Goal: Find specific page/section: Find specific page/section

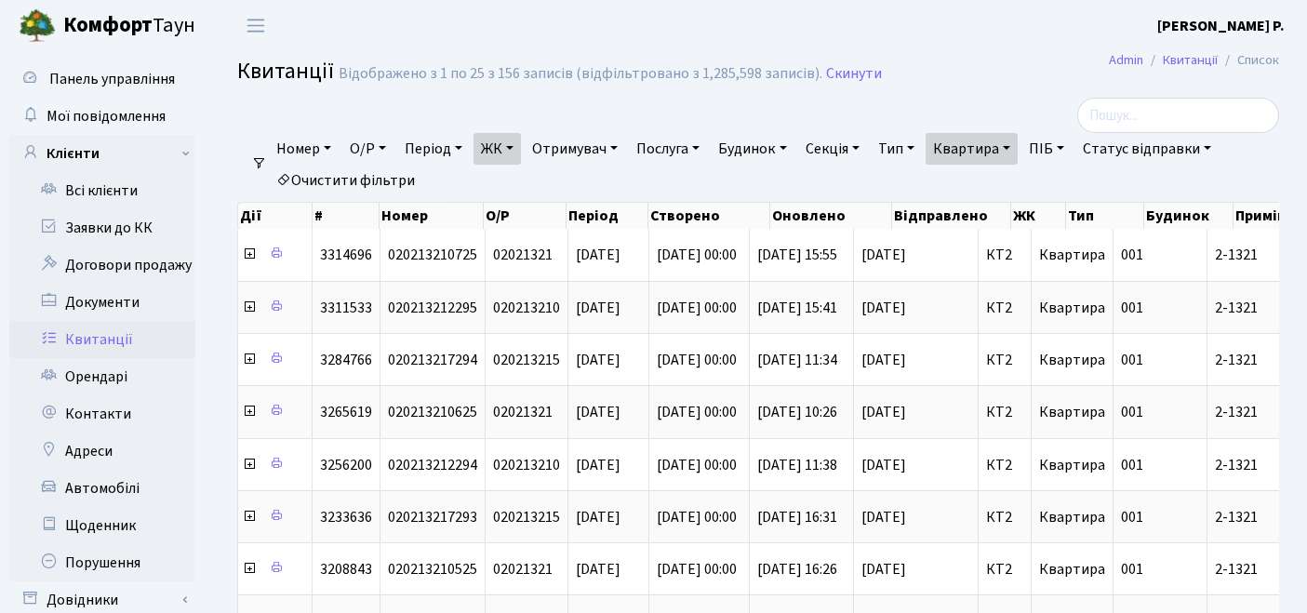
select select "25"
click at [1003, 150] on link "Квартира" at bounding box center [972, 149] width 92 height 32
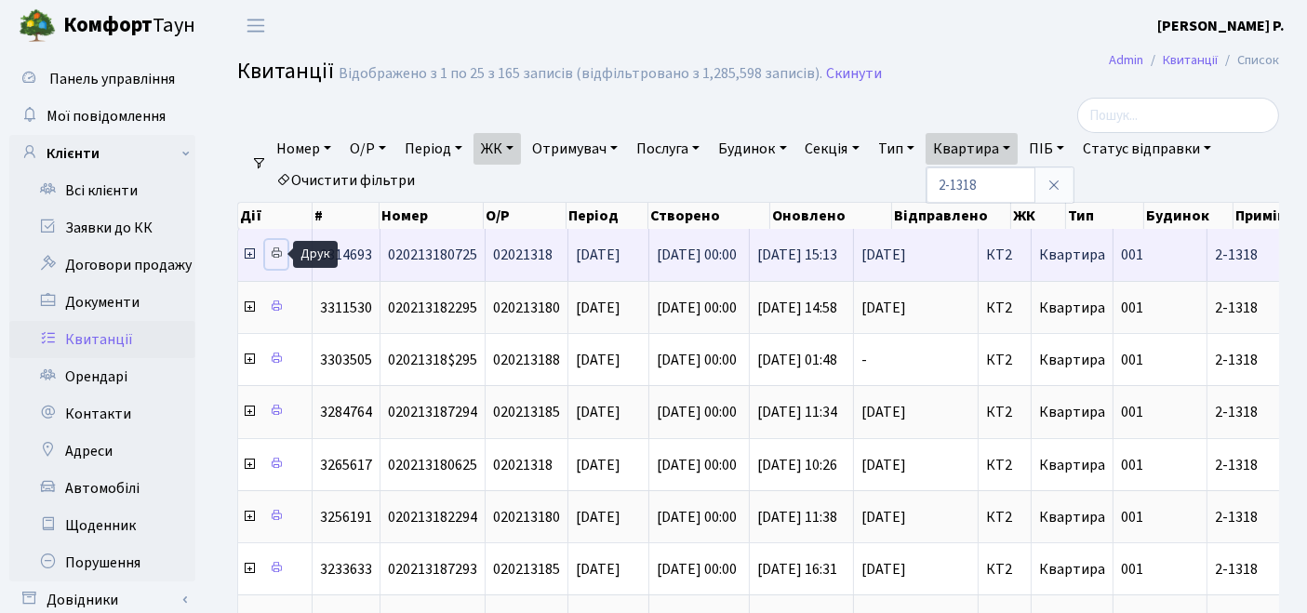
click at [276, 251] on icon at bounding box center [276, 253] width 13 height 13
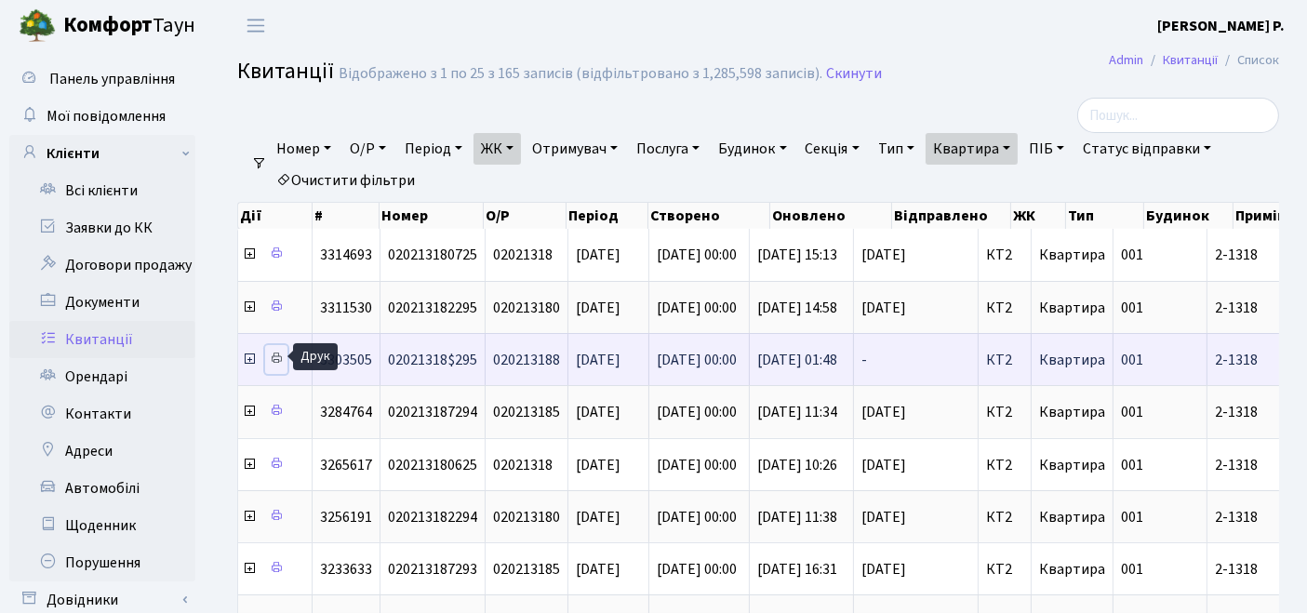
click at [276, 352] on icon at bounding box center [276, 358] width 13 height 13
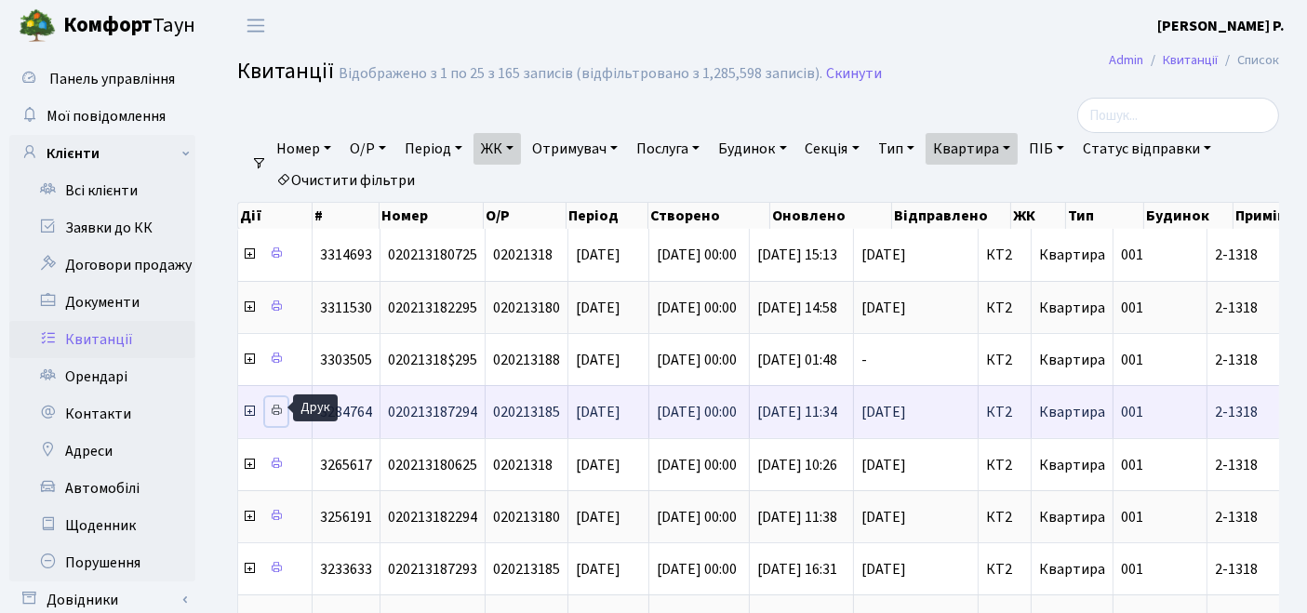
click at [281, 404] on icon at bounding box center [276, 410] width 13 height 13
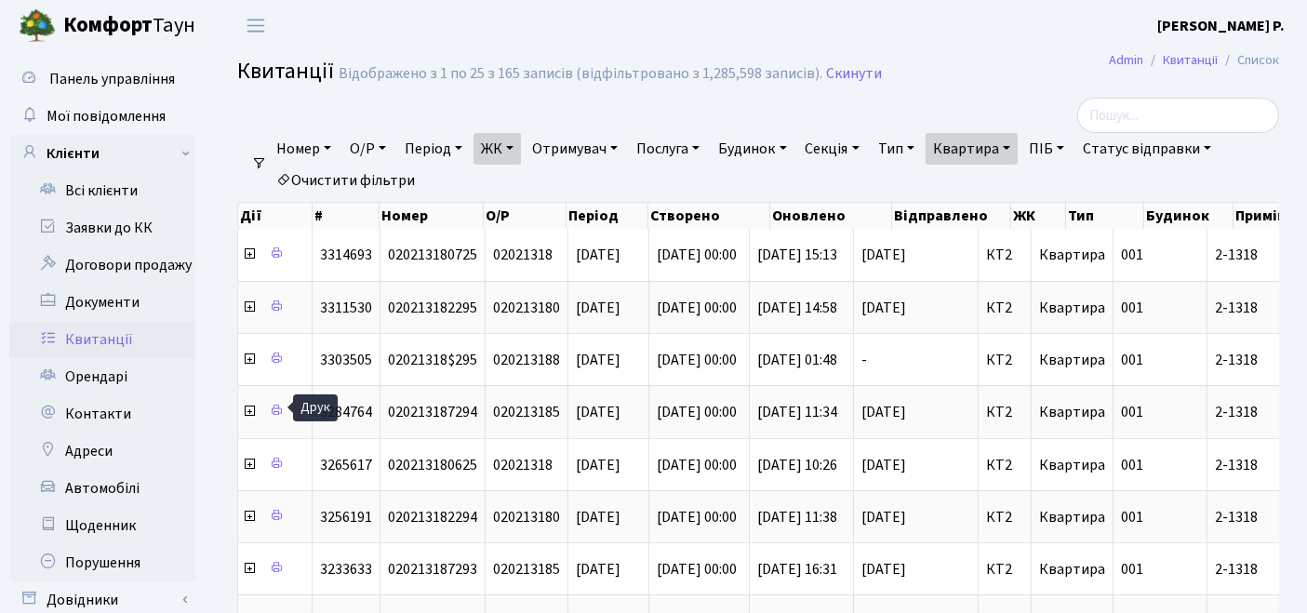
click at [1013, 155] on link "Квартира" at bounding box center [972, 149] width 92 height 32
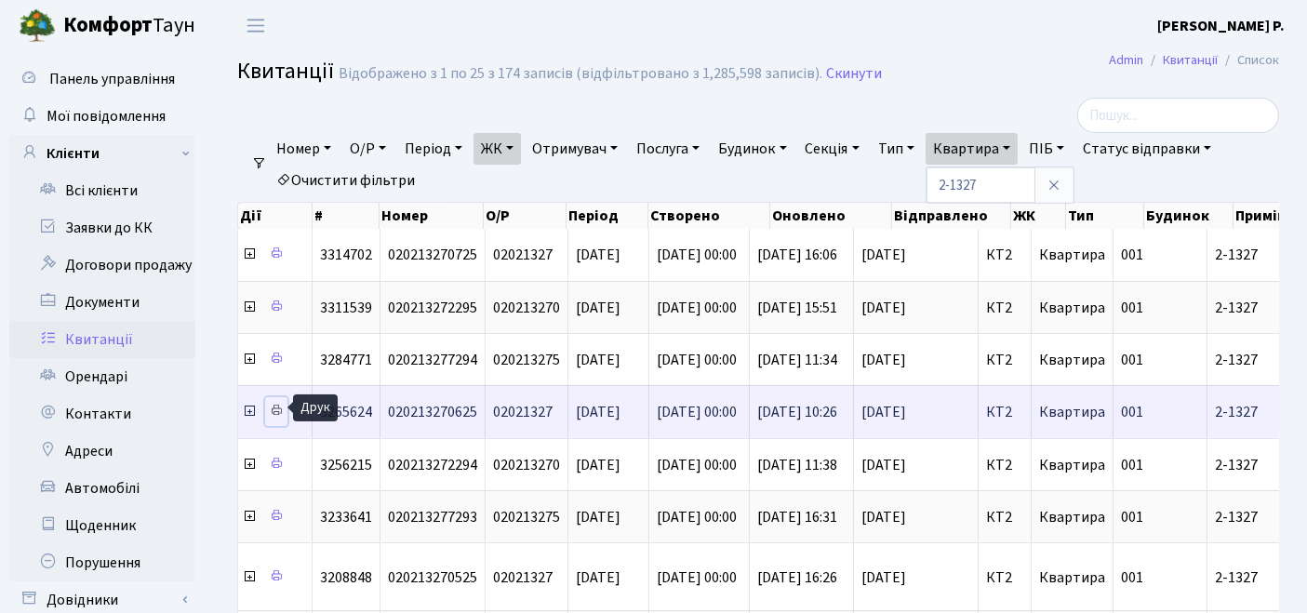
click at [277, 404] on icon at bounding box center [276, 410] width 13 height 13
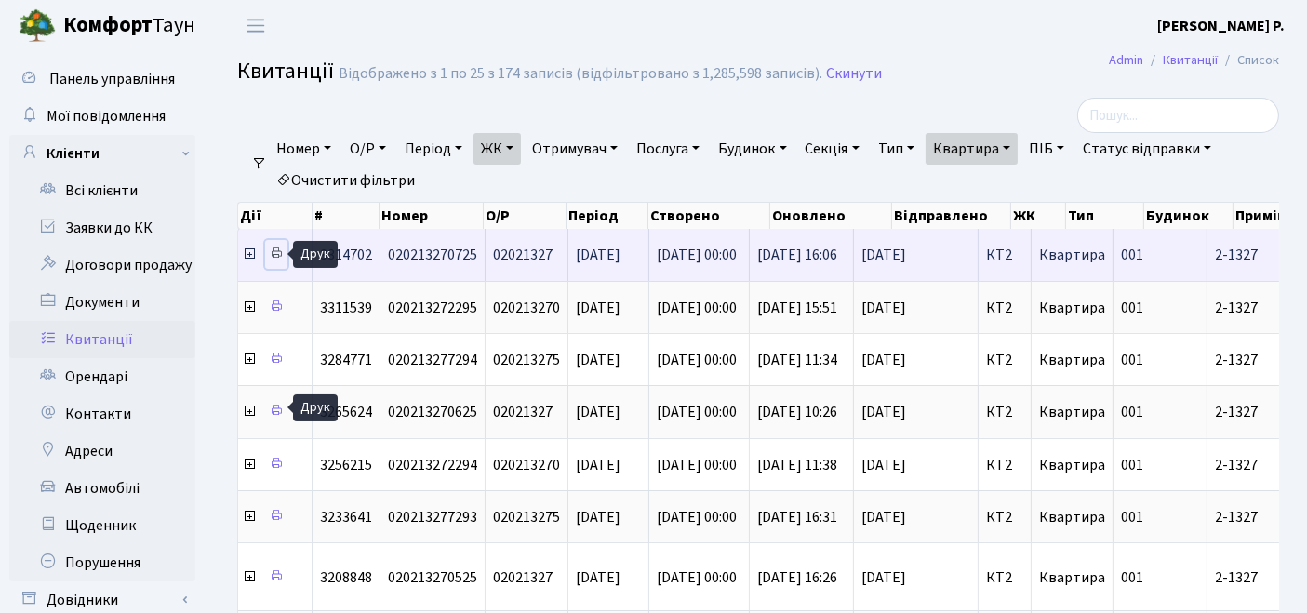
click at [272, 253] on icon at bounding box center [276, 253] width 13 height 13
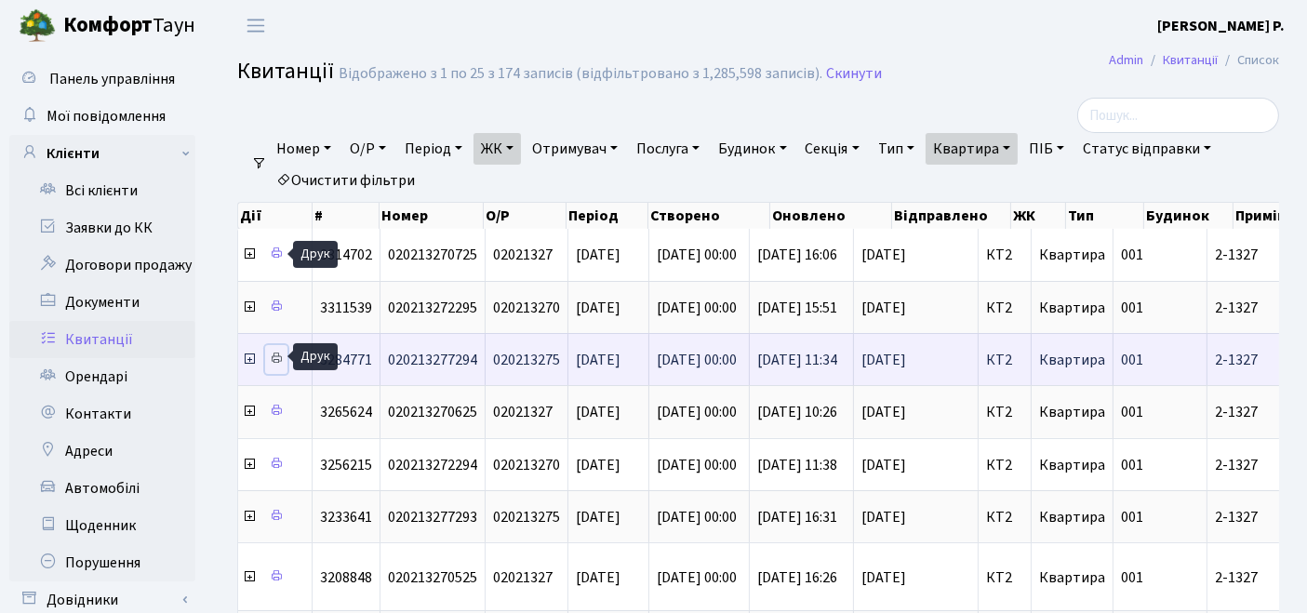
click at [279, 352] on icon at bounding box center [276, 358] width 13 height 13
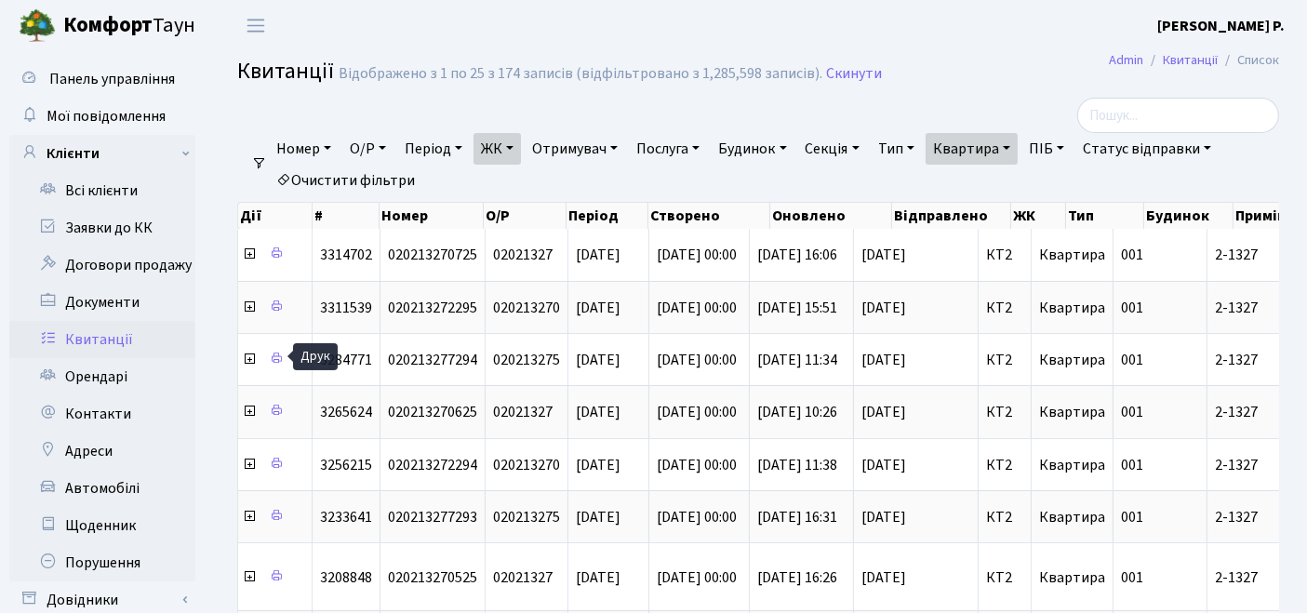
click at [995, 153] on link "Квартира" at bounding box center [972, 149] width 92 height 32
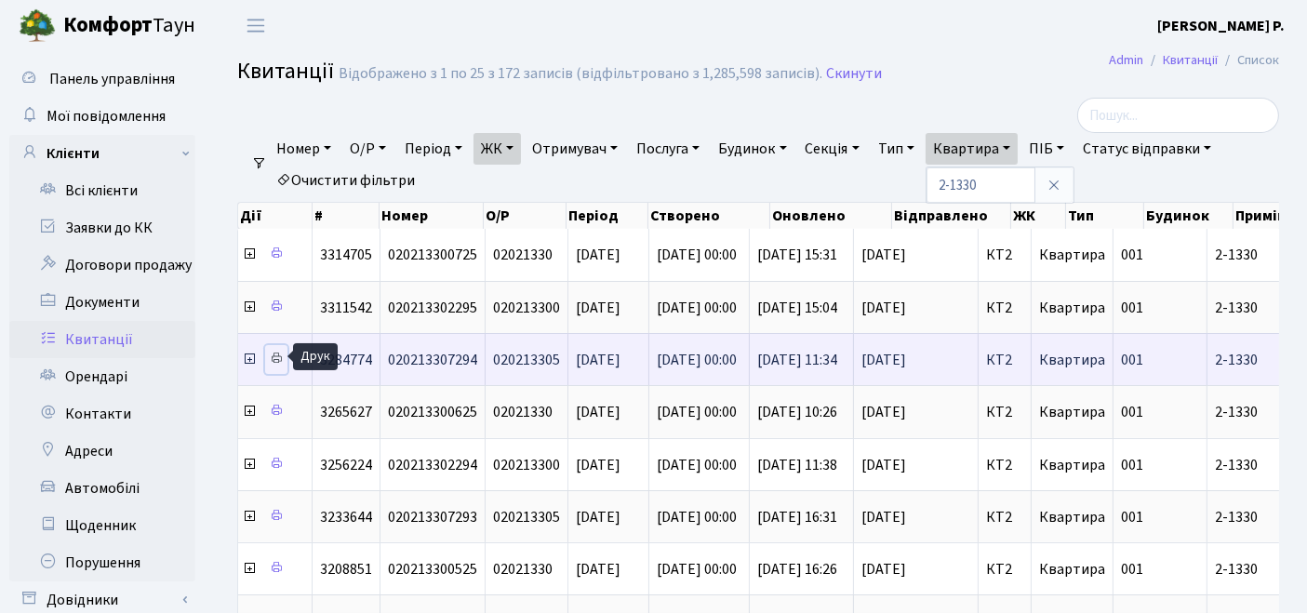
click at [276, 355] on icon at bounding box center [276, 358] width 13 height 13
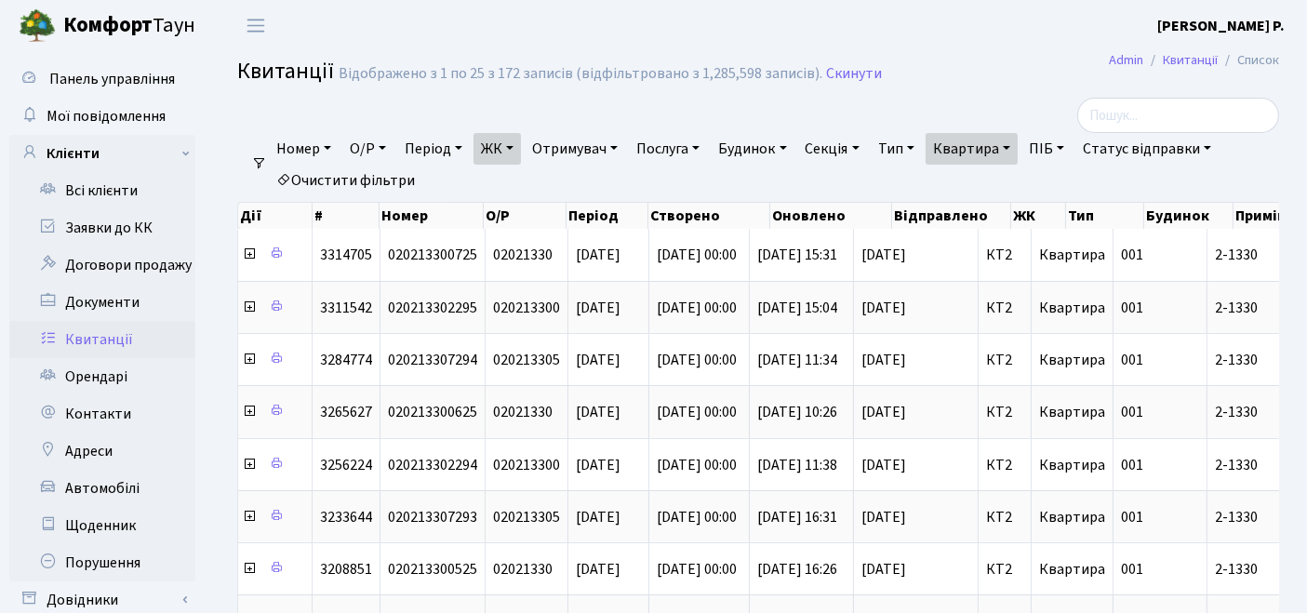
click at [402, 179] on link "Очистити фільтри" at bounding box center [346, 181] width 154 height 32
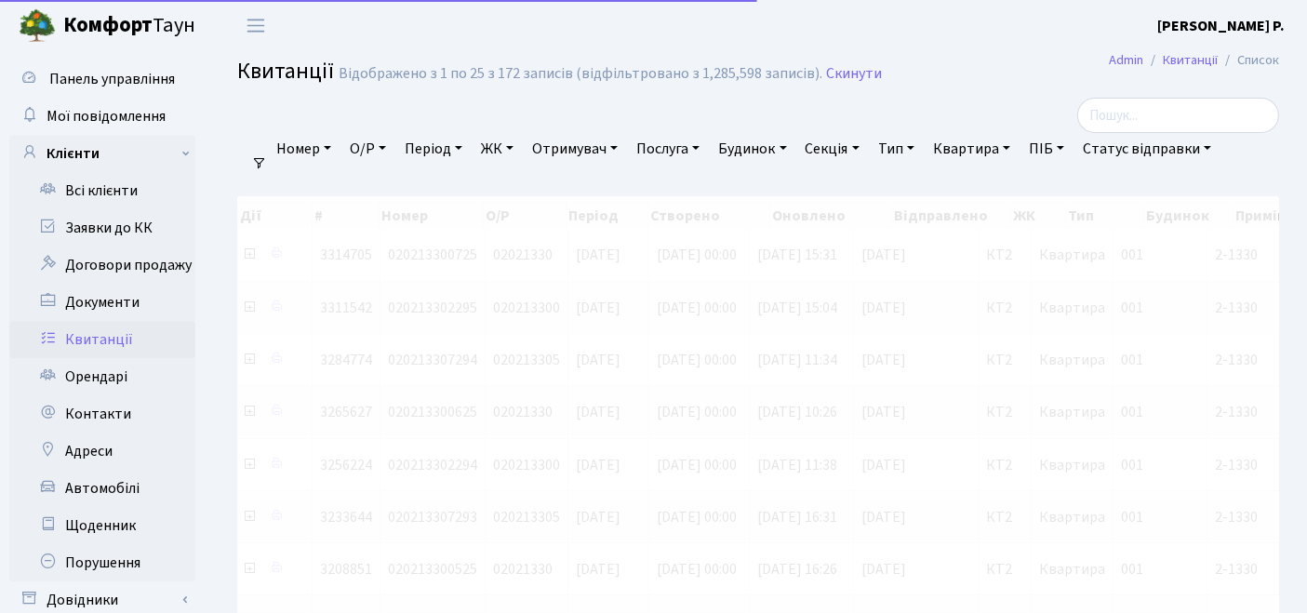
click at [483, 153] on link "ЖК" at bounding box center [497, 149] width 47 height 32
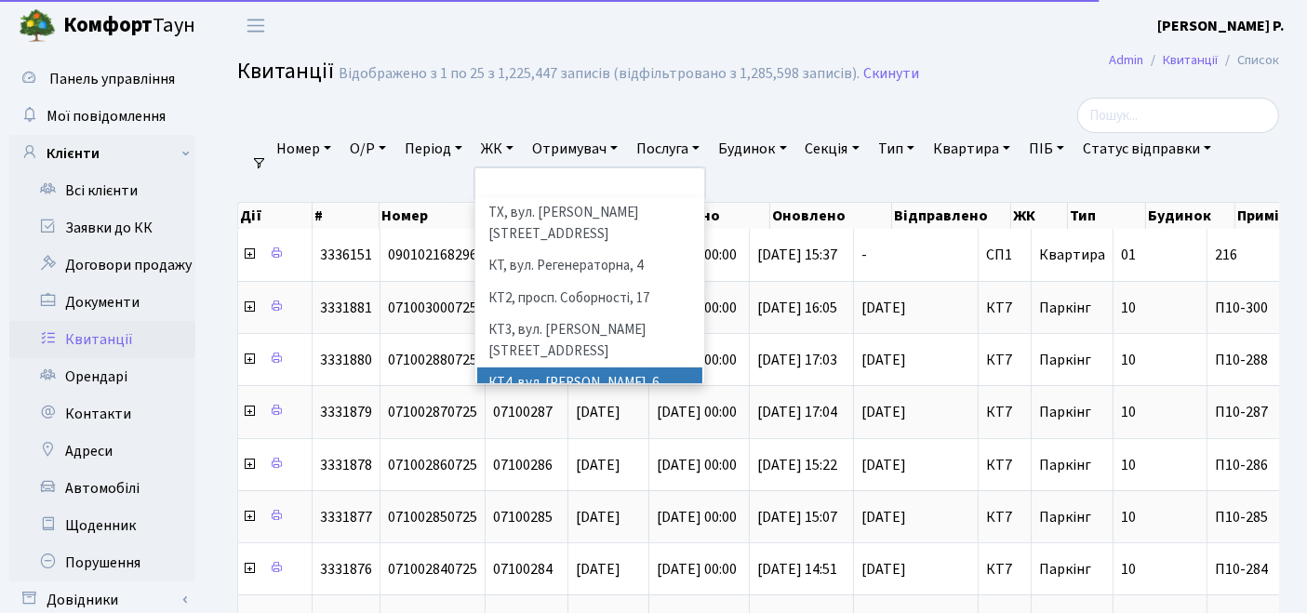
click at [556, 368] on li "КТ4, вул. [PERSON_NAME], 6" at bounding box center [590, 384] width 226 height 33
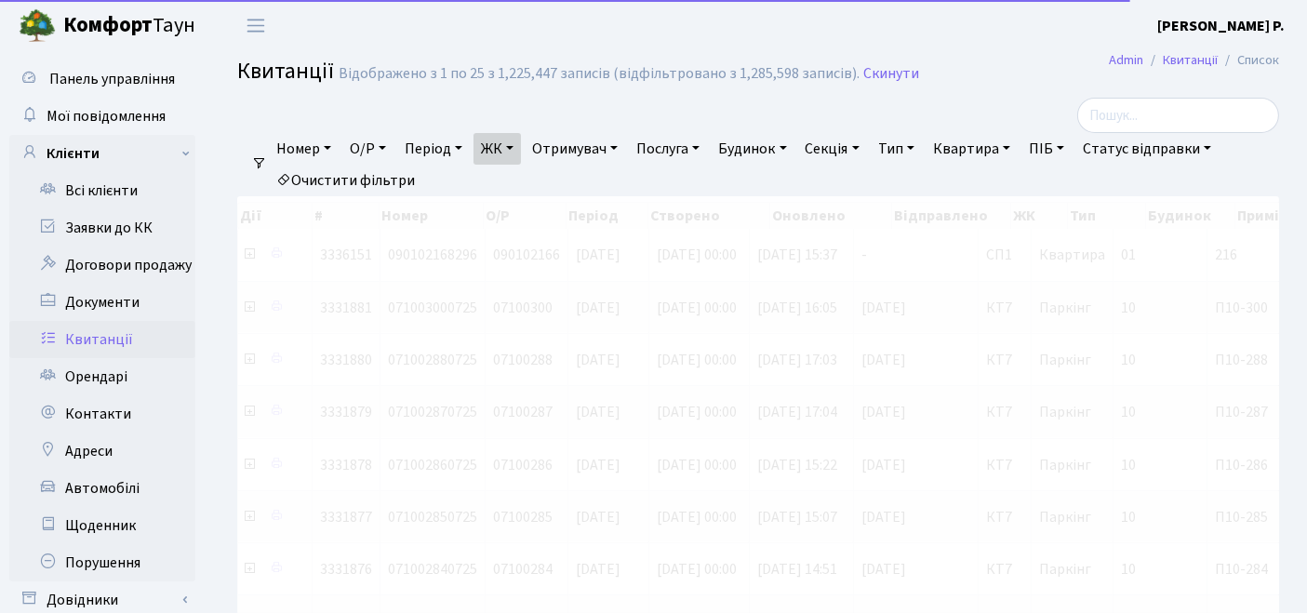
click at [1007, 150] on link "Квартира" at bounding box center [972, 149] width 92 height 32
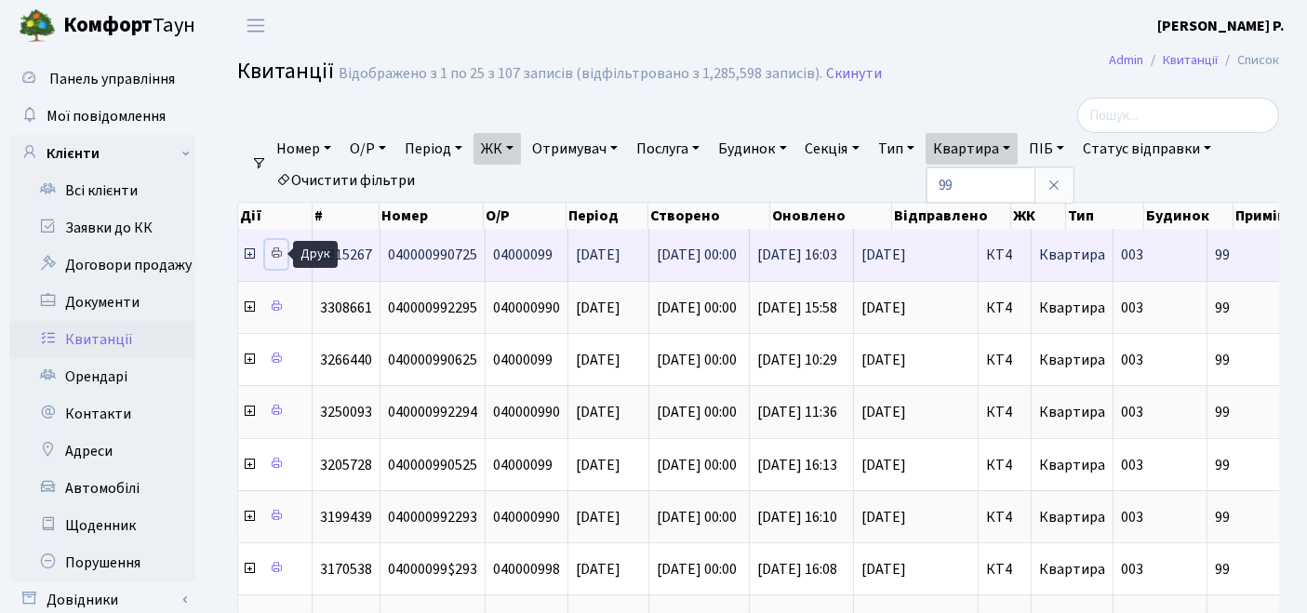
click at [276, 253] on icon at bounding box center [276, 253] width 13 height 13
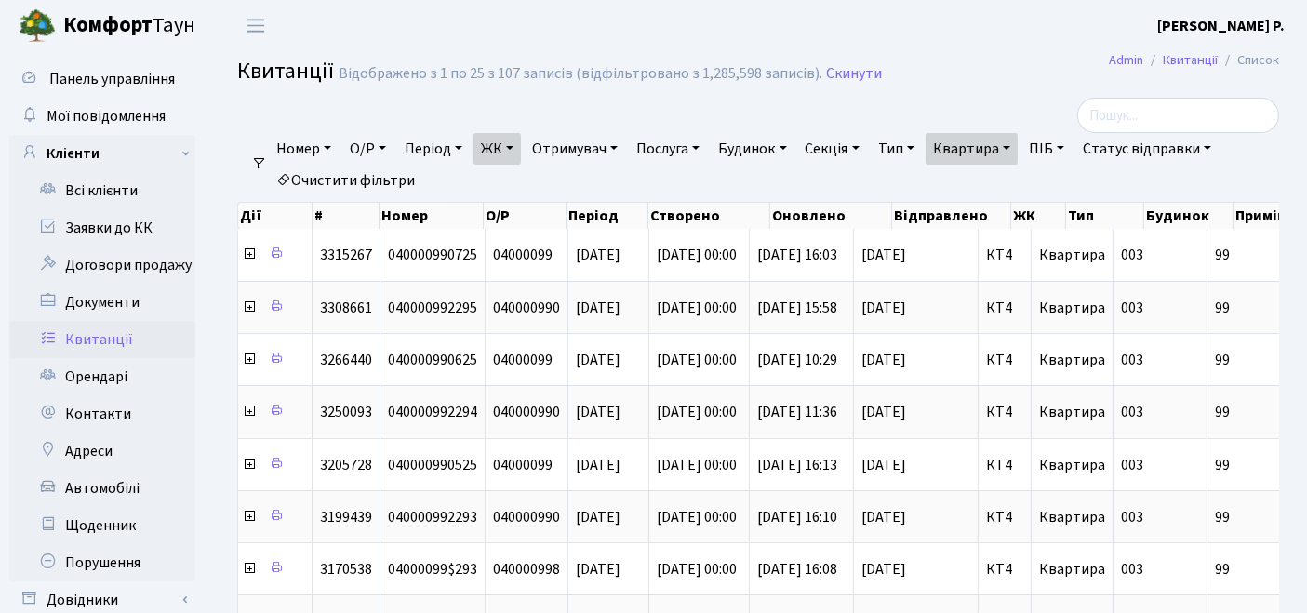
click at [373, 178] on link "Очистити фільтри" at bounding box center [346, 181] width 154 height 32
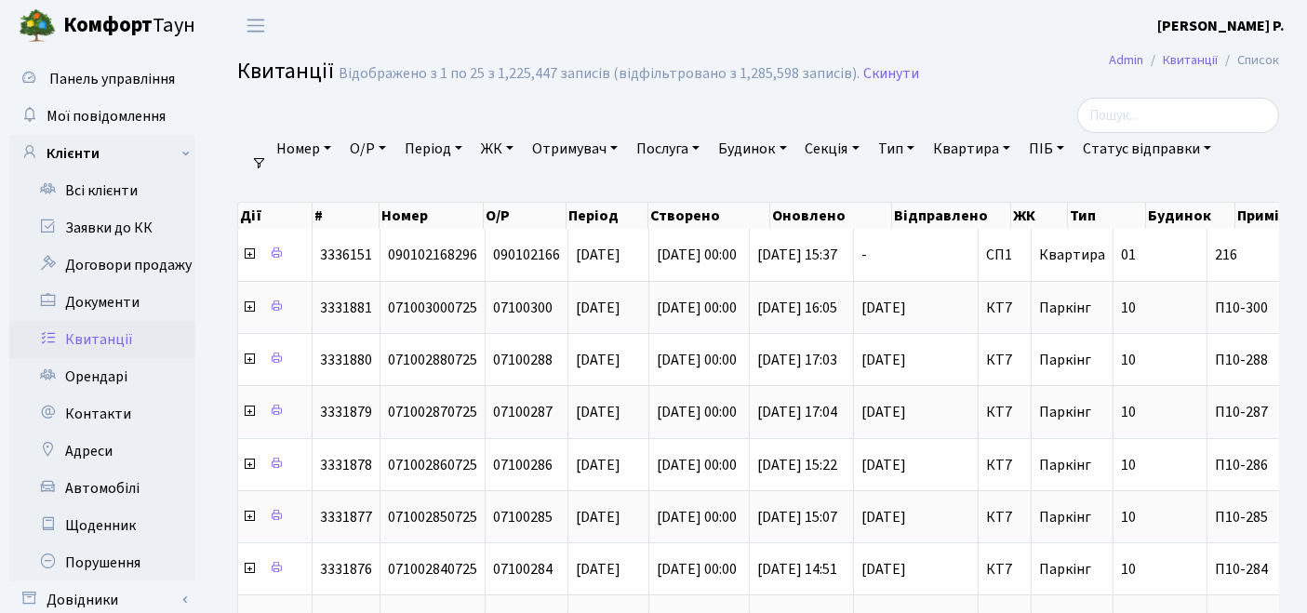
click at [491, 144] on link "ЖК" at bounding box center [497, 149] width 47 height 32
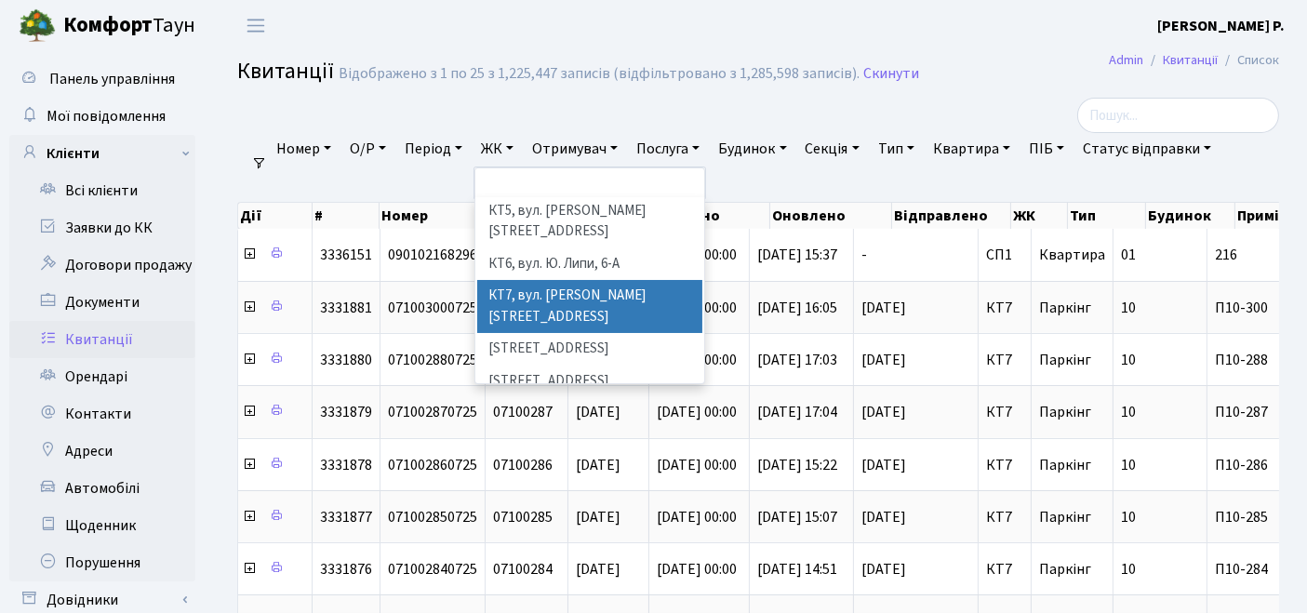
scroll to position [207, 0]
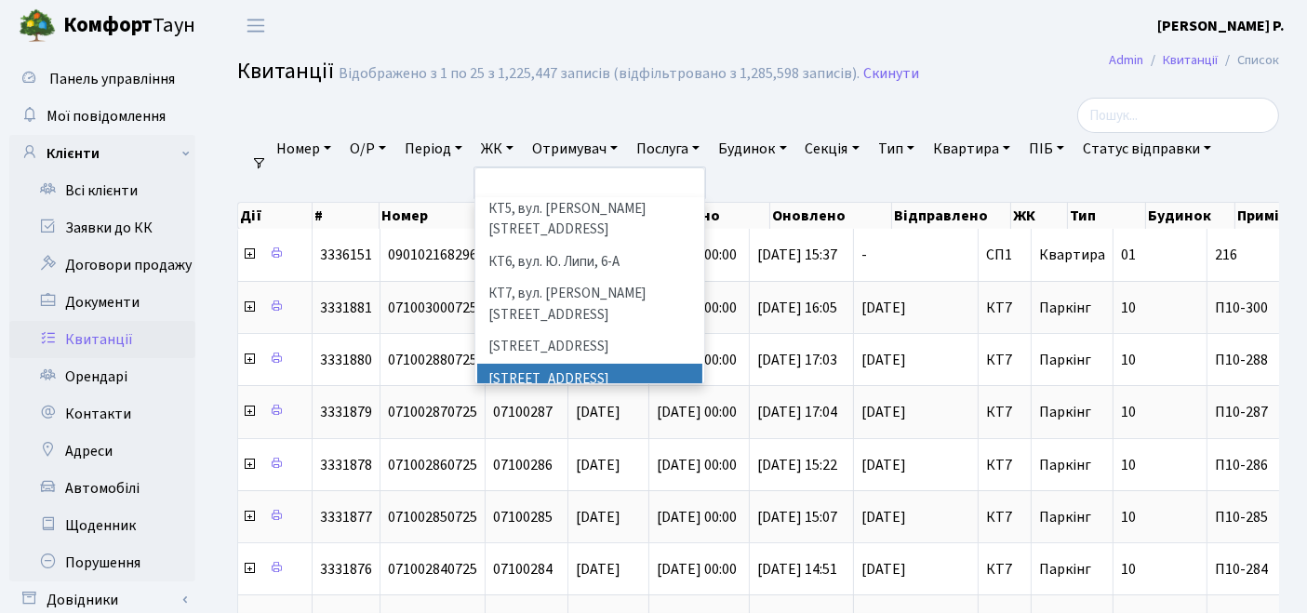
click at [595, 364] on li "[STREET_ADDRESS]" at bounding box center [590, 380] width 226 height 33
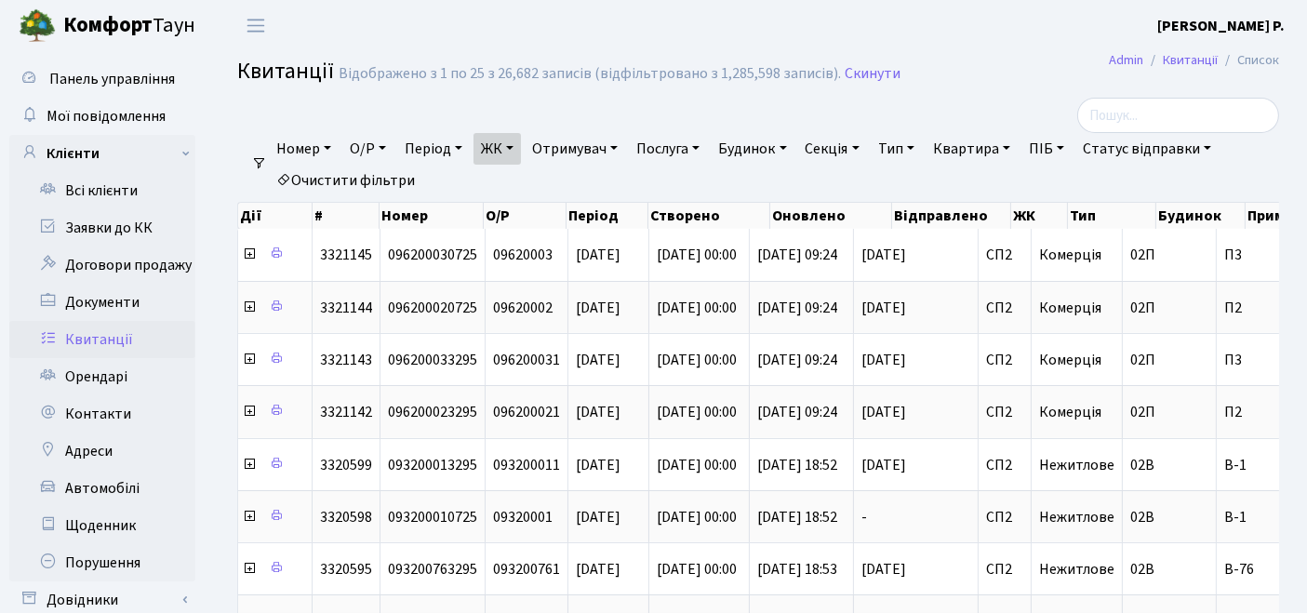
click at [981, 155] on link "Квартира" at bounding box center [972, 149] width 92 height 32
type input "168"
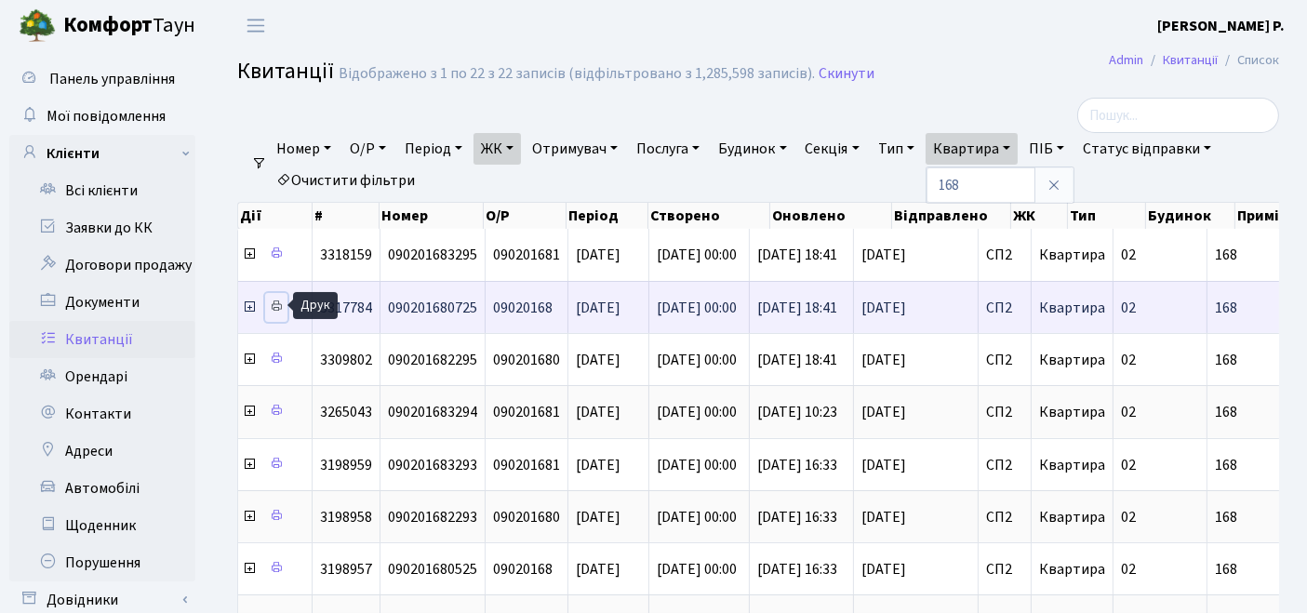
click at [272, 302] on icon at bounding box center [276, 306] width 13 height 13
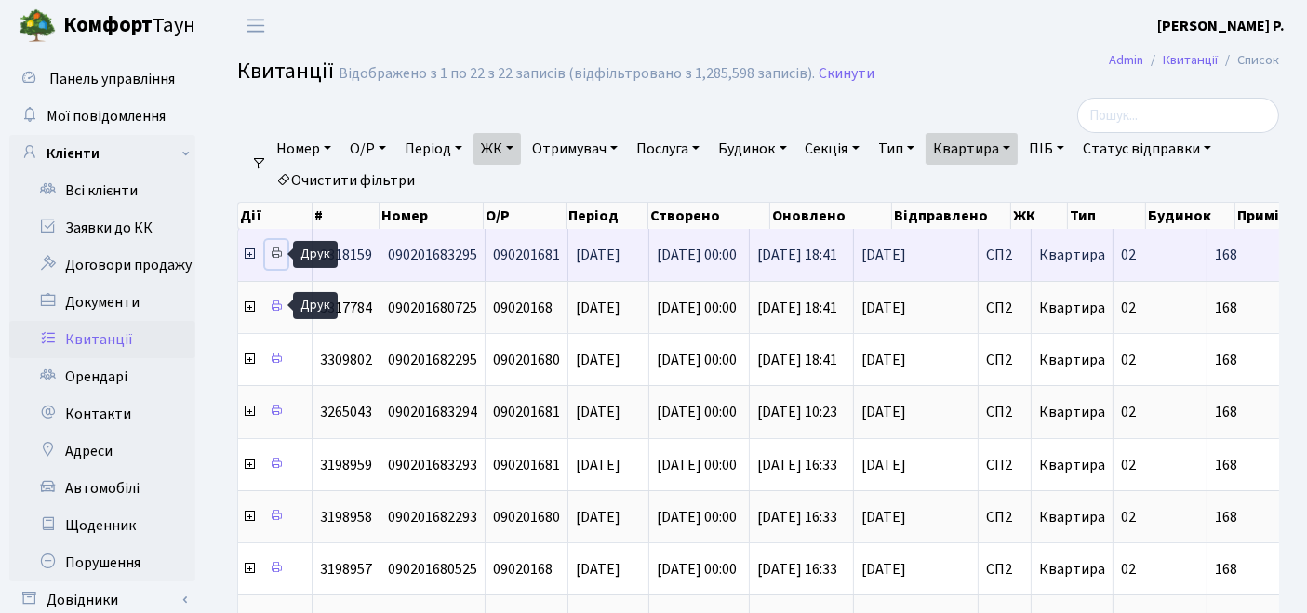
click at [274, 248] on icon at bounding box center [276, 253] width 13 height 13
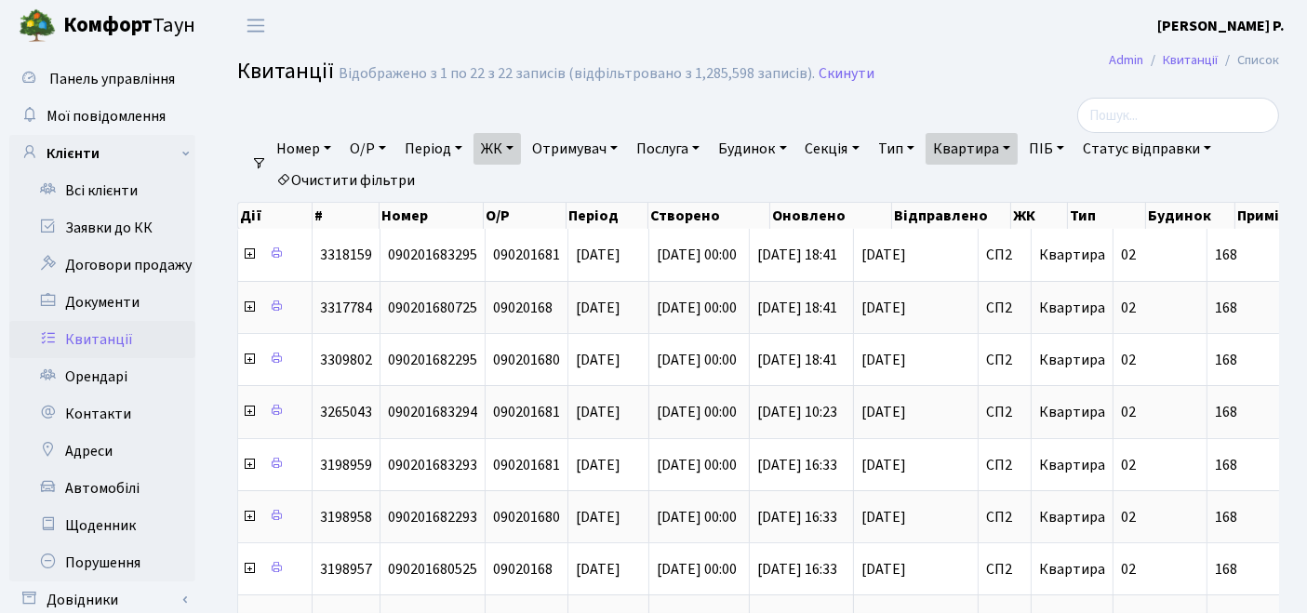
click at [969, 157] on link "Квартира" at bounding box center [972, 149] width 92 height 32
drag, startPoint x: 999, startPoint y: 188, endPoint x: 935, endPoint y: 188, distance: 63.3
click at [935, 188] on ul "Номер О/Р Період [DATE] - [DATE] ЖК ТХ, вул. [PERSON_NAME][STREET_ADDRESS] КТ, …" at bounding box center [766, 164] width 998 height 63
click at [503, 151] on link "ЖК" at bounding box center [497, 149] width 47 height 32
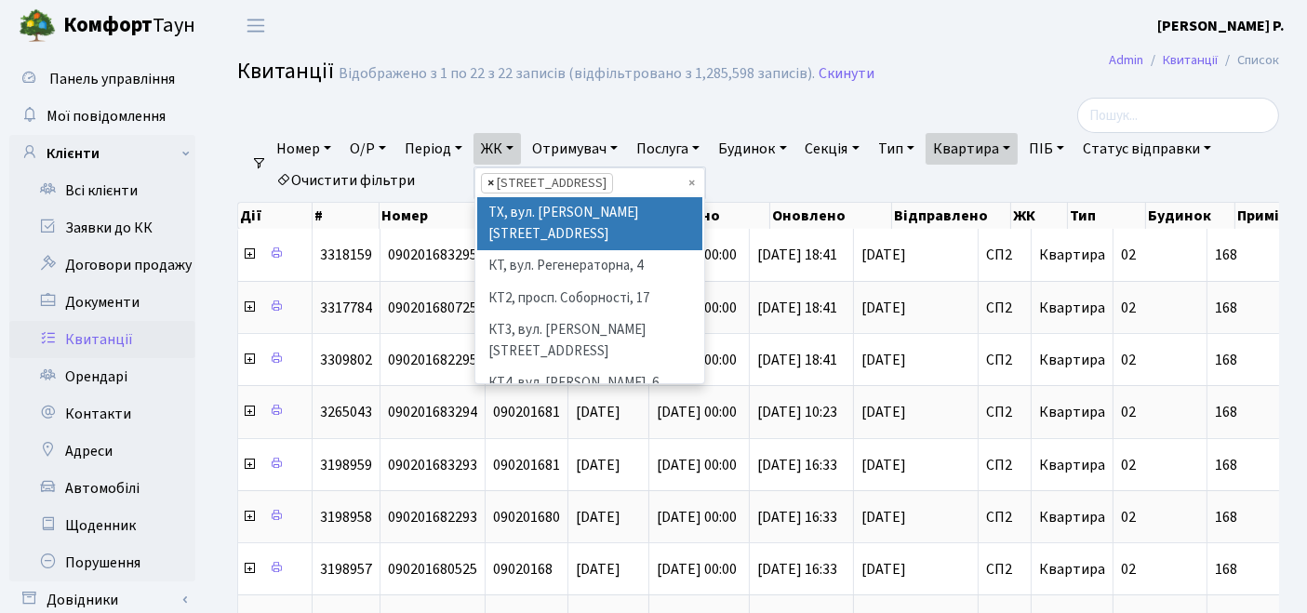
click at [494, 181] on span "×" at bounding box center [491, 183] width 7 height 19
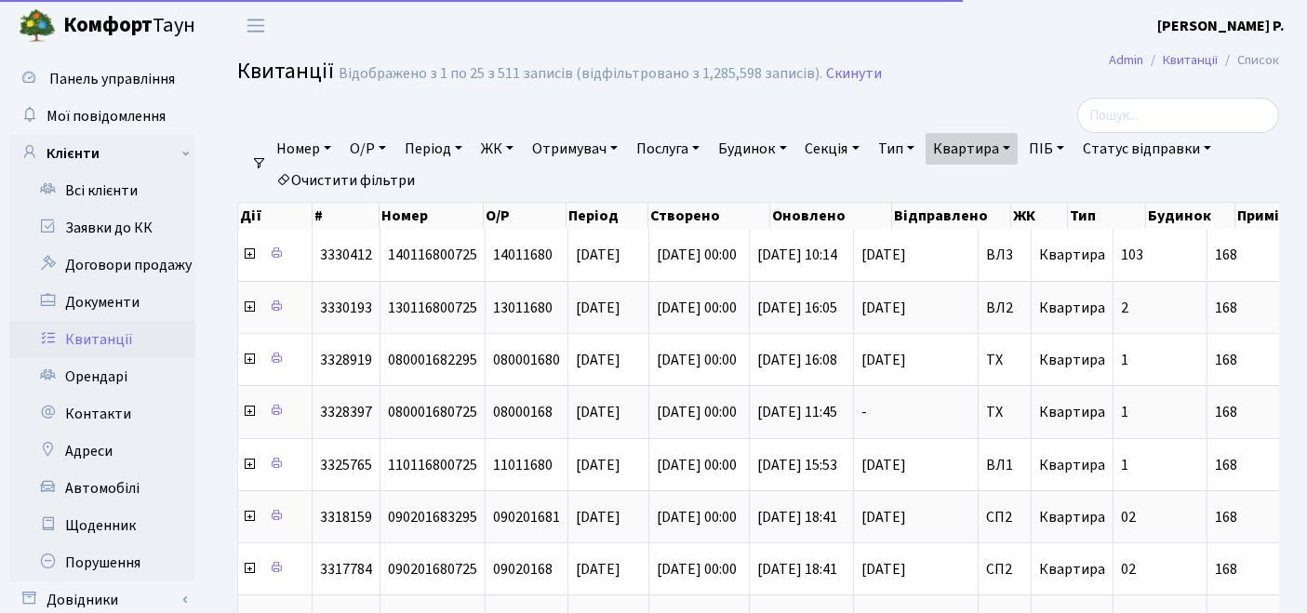
click at [513, 147] on link "ЖК" at bounding box center [497, 149] width 47 height 32
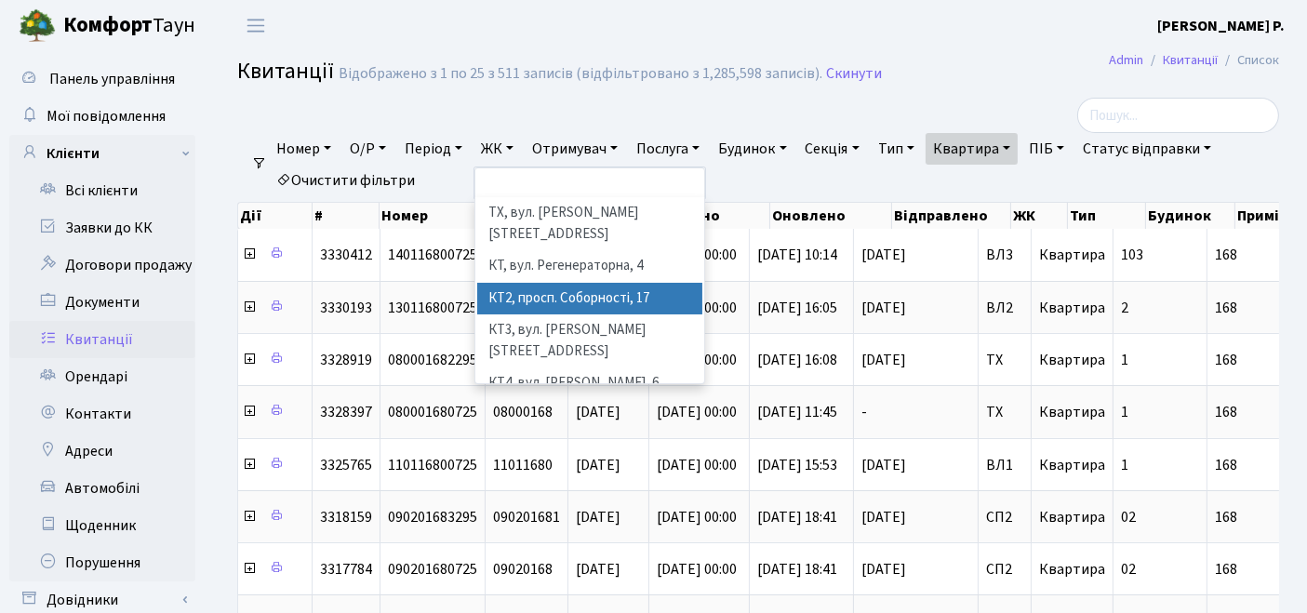
click at [571, 283] on li "КТ2, просп. Соборності, 17" at bounding box center [590, 299] width 226 height 33
select select "295"
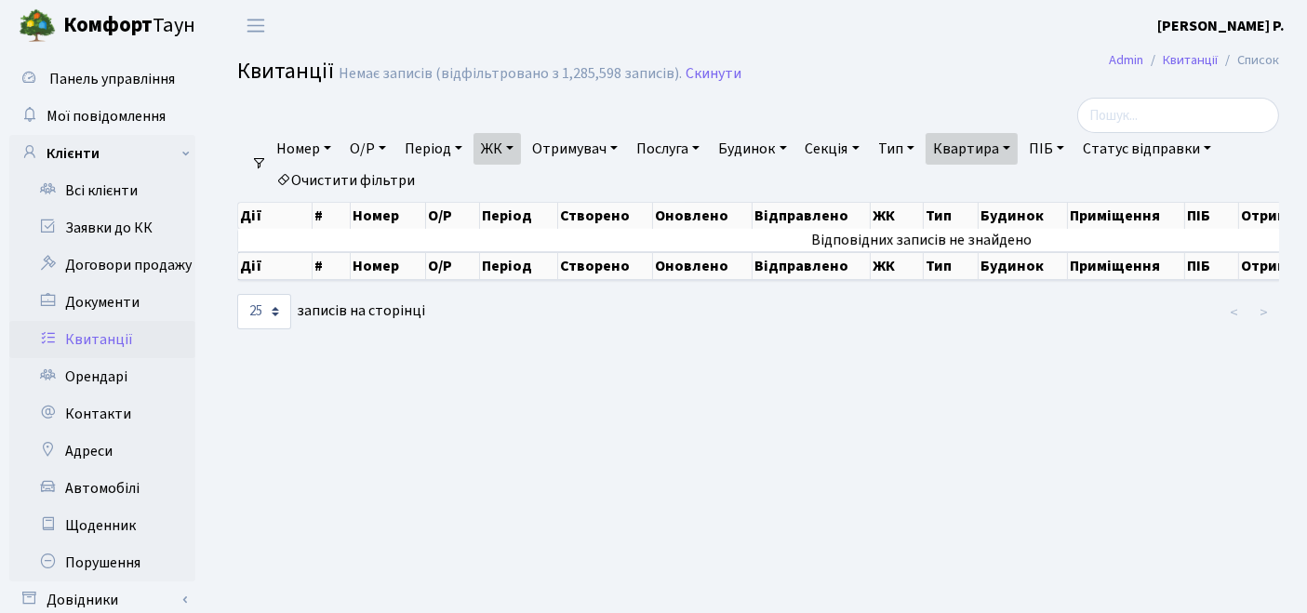
click at [513, 150] on link "ЖК" at bounding box center [497, 149] width 47 height 32
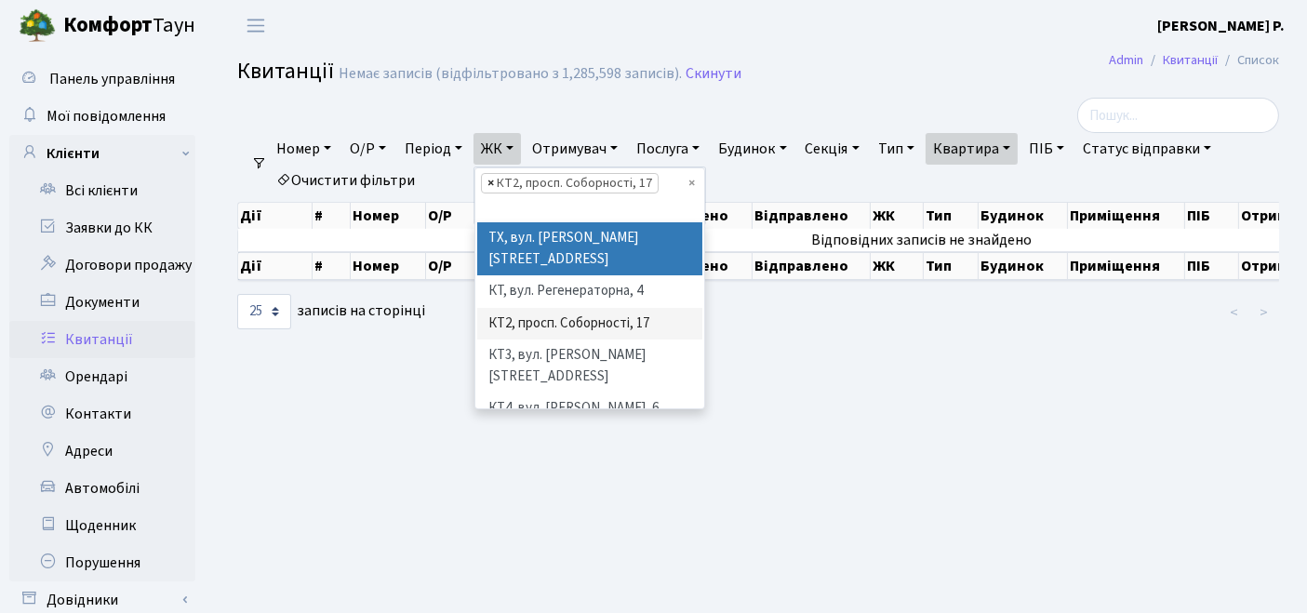
click at [494, 179] on span "×" at bounding box center [491, 183] width 7 height 19
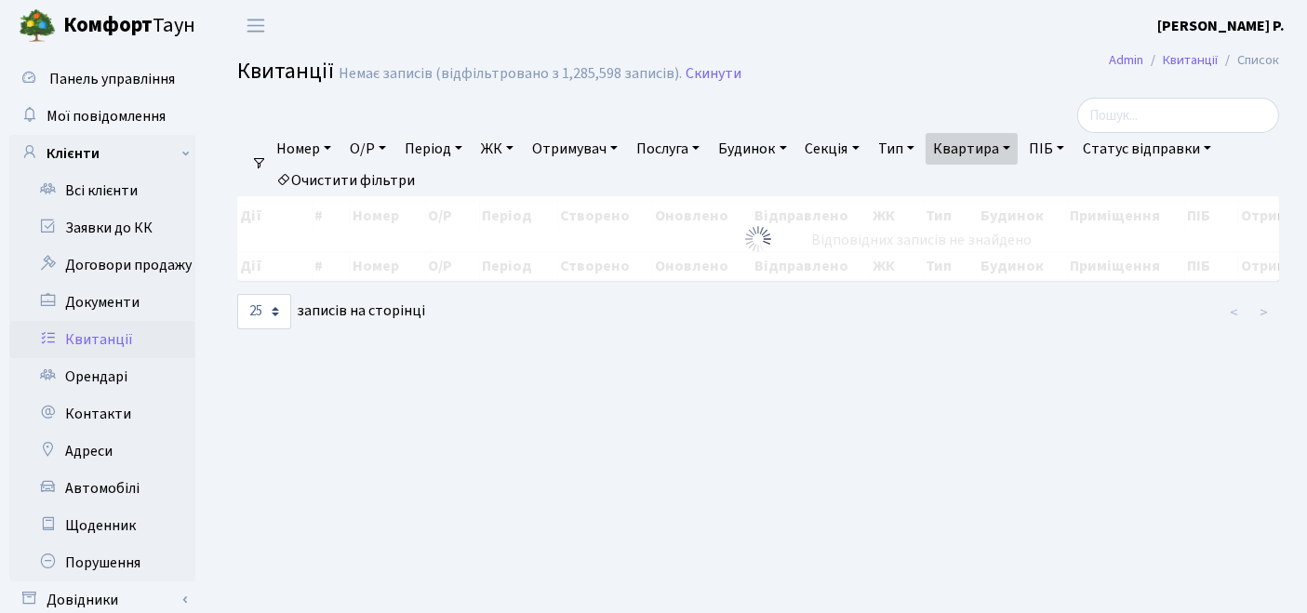
click at [512, 150] on link "ЖК" at bounding box center [497, 149] width 47 height 32
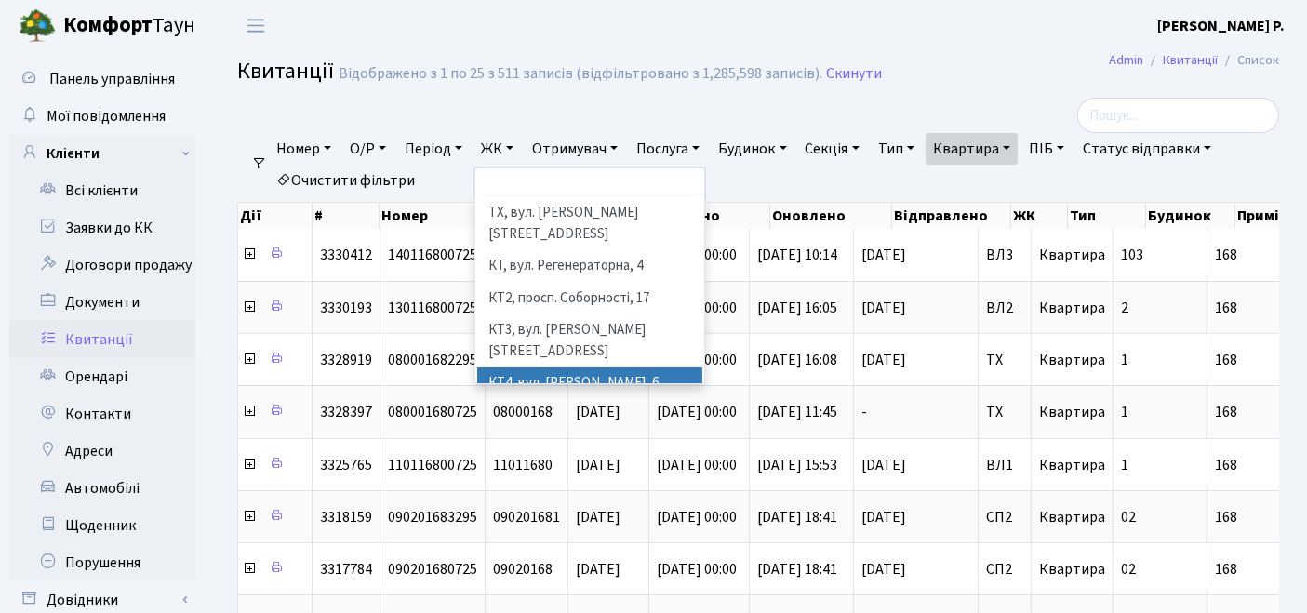
click at [539, 368] on li "КТ4, вул. [PERSON_NAME], 6" at bounding box center [590, 384] width 226 height 33
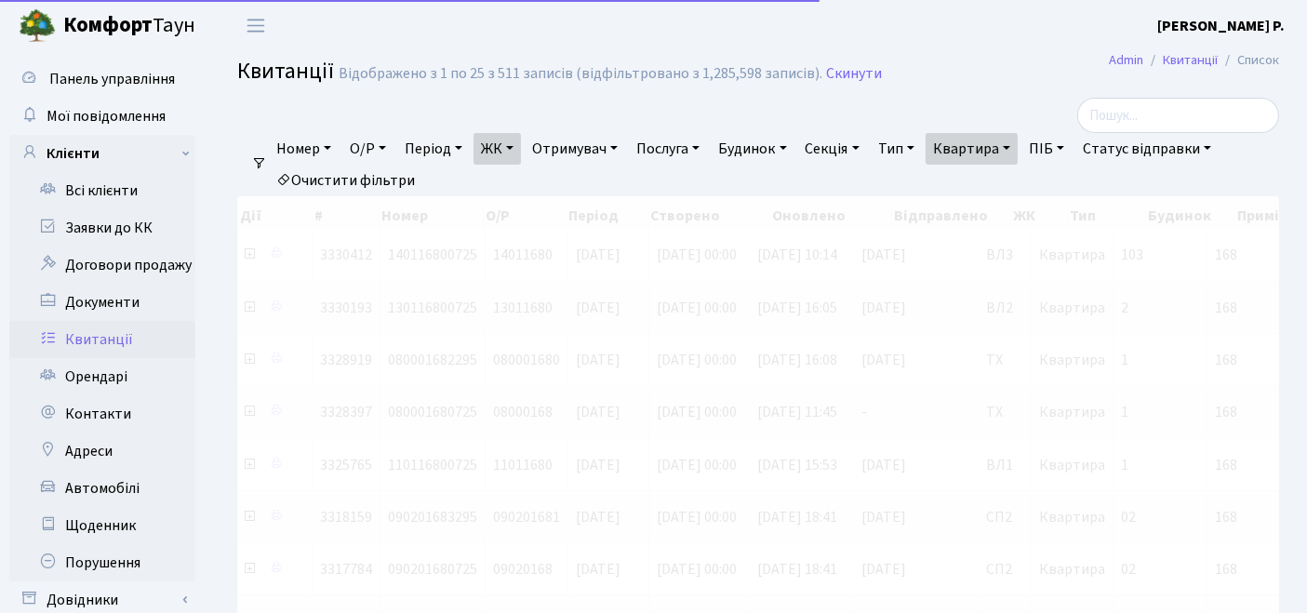
click at [980, 137] on link "Квартира" at bounding box center [972, 149] width 92 height 32
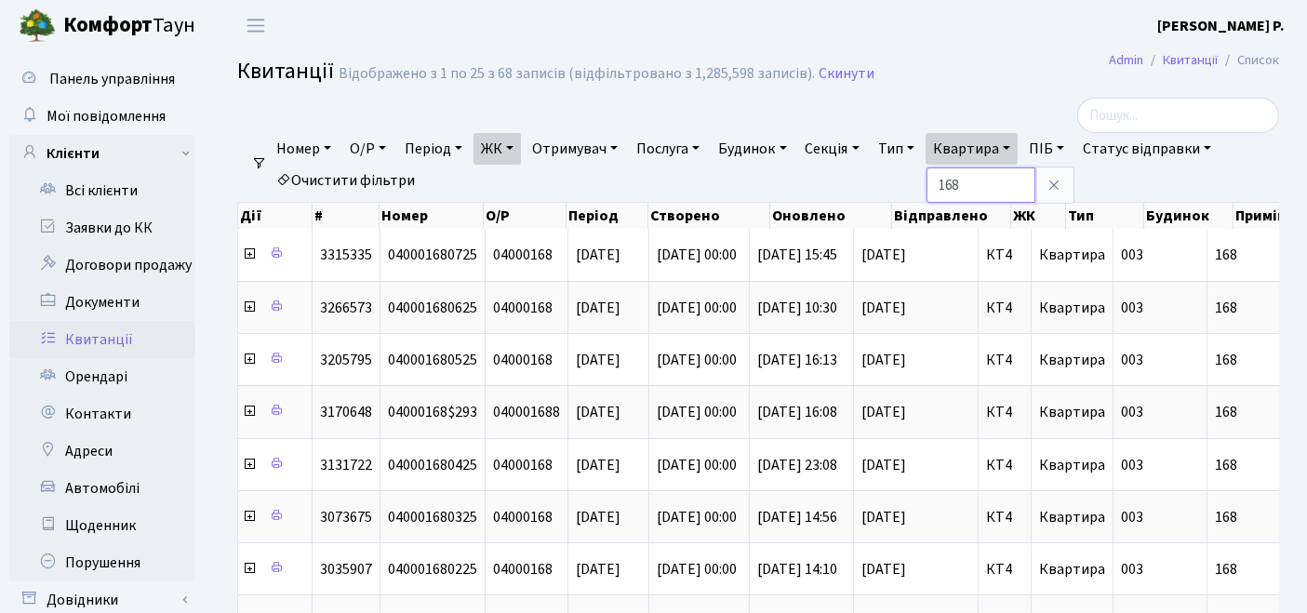
click at [1012, 177] on input "168" at bounding box center [981, 185] width 109 height 35
drag, startPoint x: 1012, startPoint y: 179, endPoint x: 918, endPoint y: 181, distance: 94.0
click at [918, 181] on ul "Номер О/Р Період [DATE] - [DATE] ЖК ТХ, вул. [PERSON_NAME][STREET_ADDRESS] КТ, …" at bounding box center [766, 164] width 998 height 63
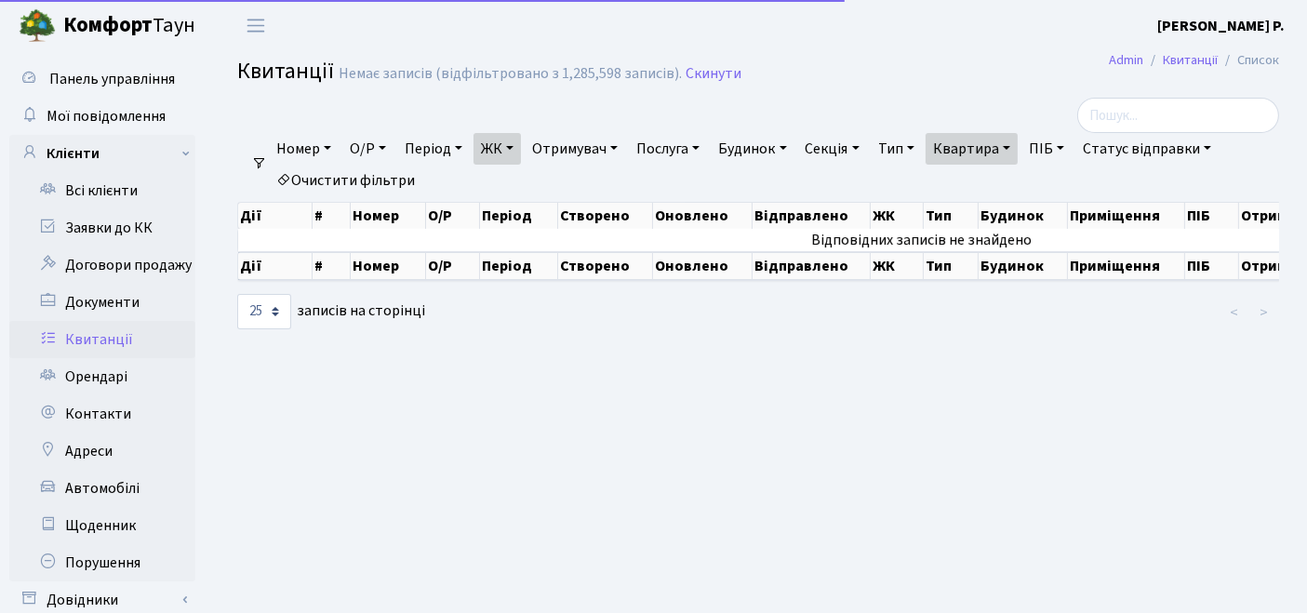
click at [1000, 150] on link "Квартира" at bounding box center [972, 149] width 92 height 32
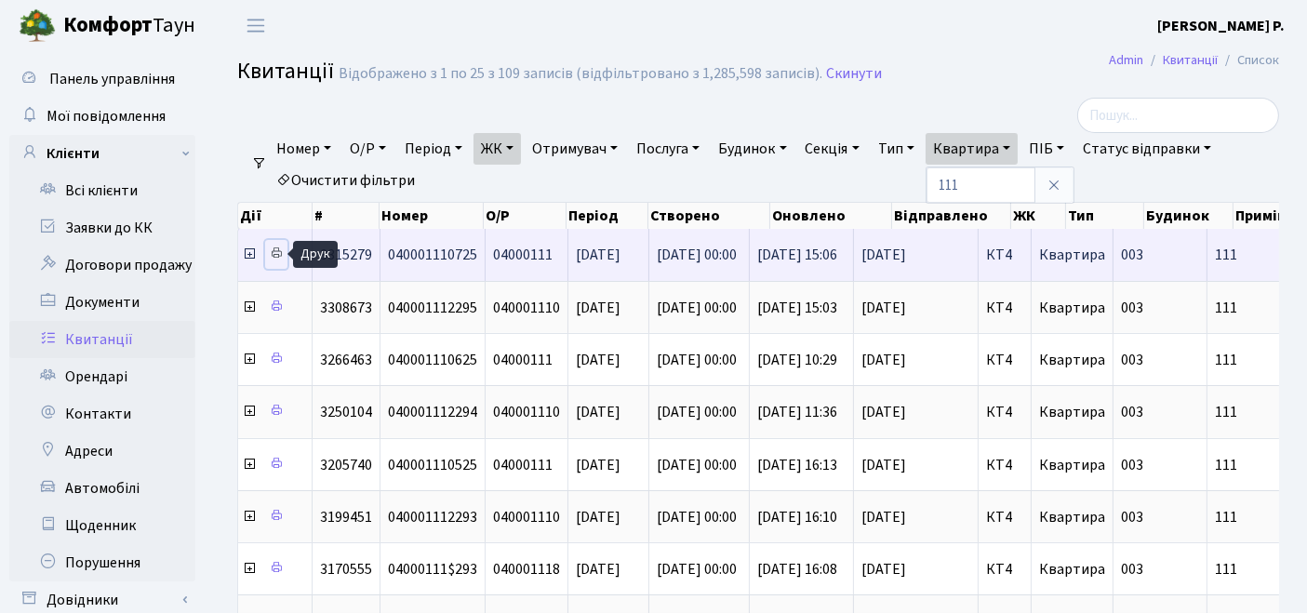
click at [272, 252] on icon at bounding box center [276, 253] width 13 height 13
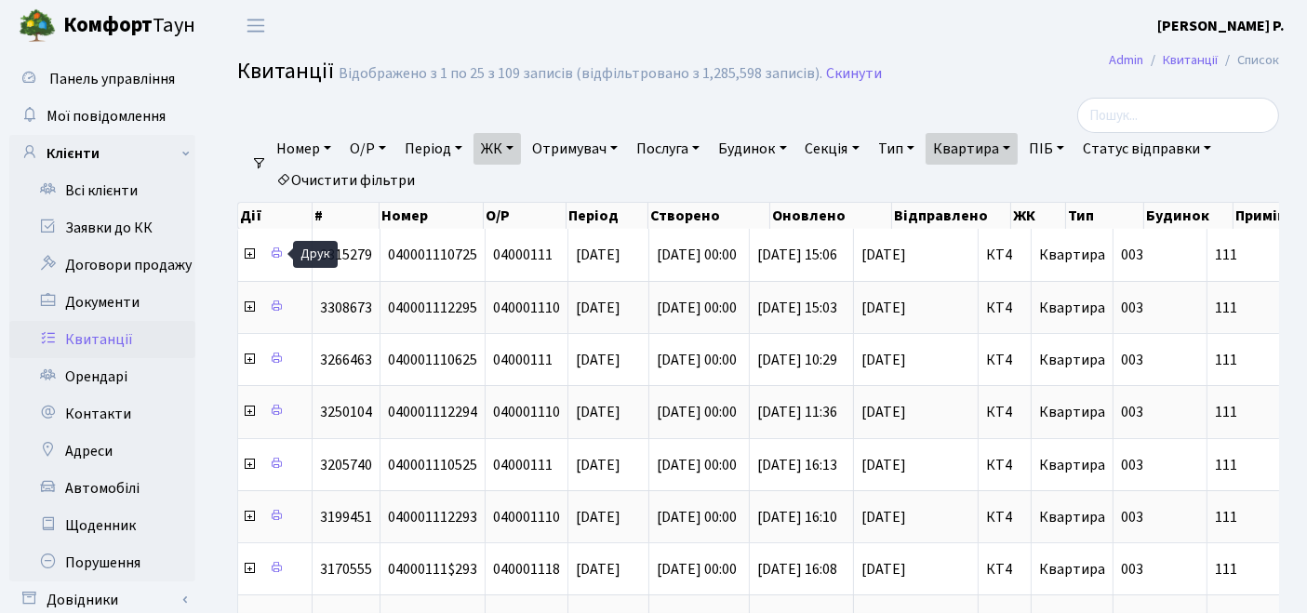
click at [378, 174] on link "Очистити фільтри" at bounding box center [346, 181] width 154 height 32
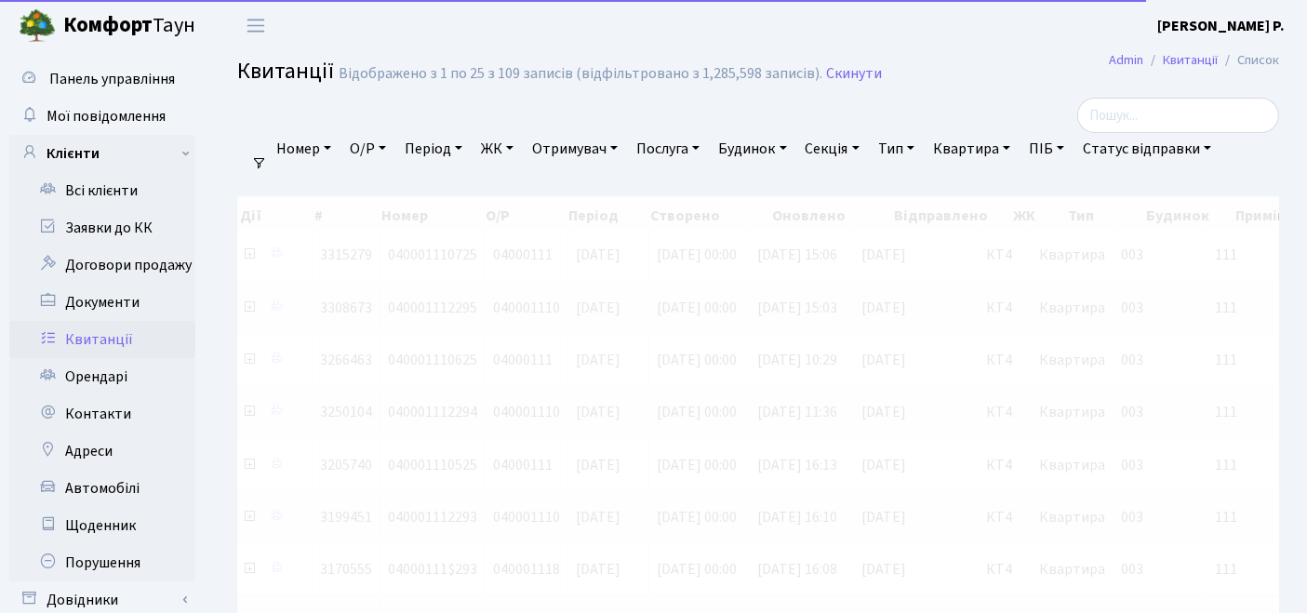
click at [503, 152] on link "ЖК" at bounding box center [497, 149] width 47 height 32
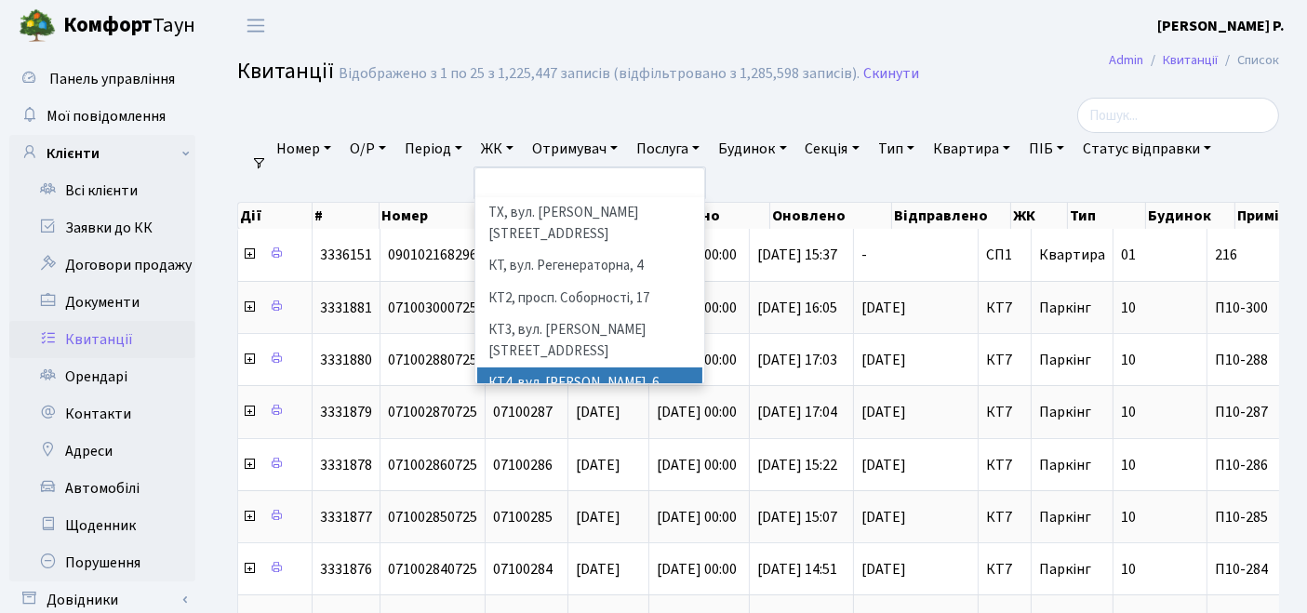
scroll to position [103, 0]
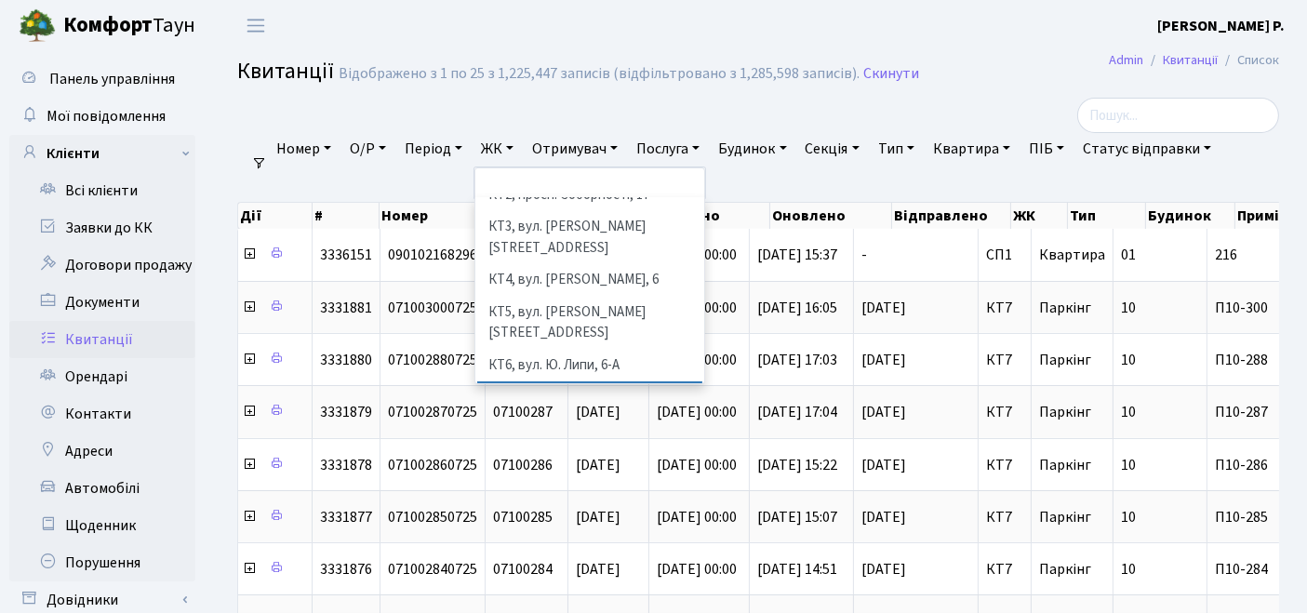
click at [557, 382] on li "КТ7, вул. [PERSON_NAME][STREET_ADDRESS]" at bounding box center [590, 408] width 226 height 53
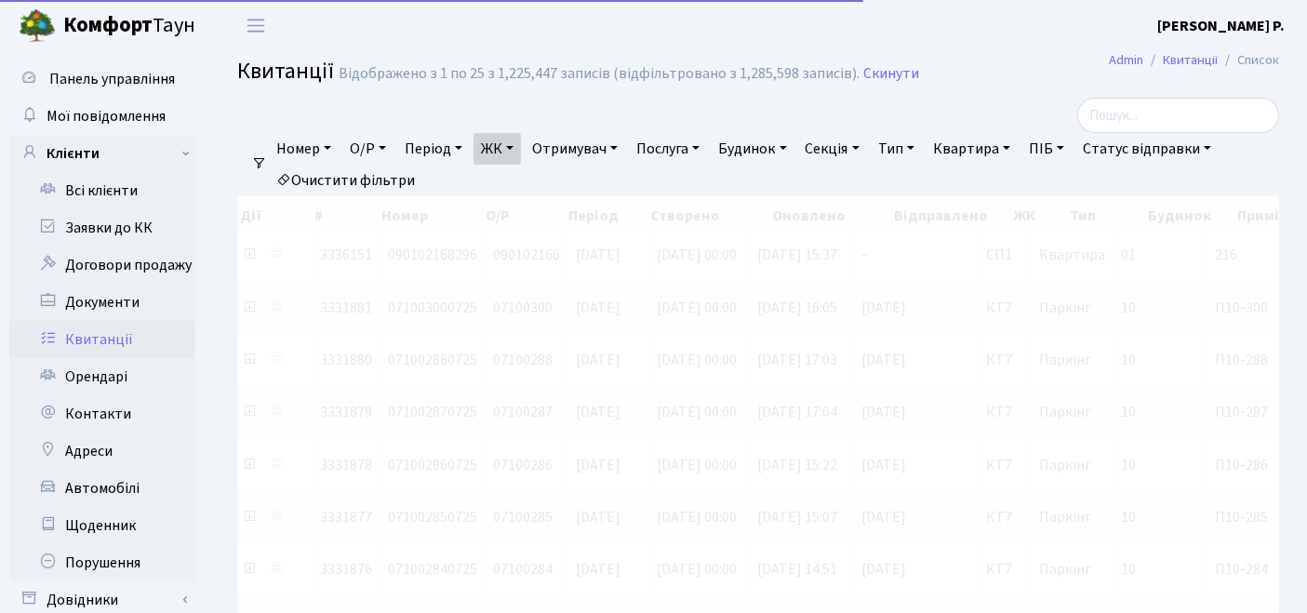
click at [1002, 152] on link "Квартира" at bounding box center [972, 149] width 92 height 32
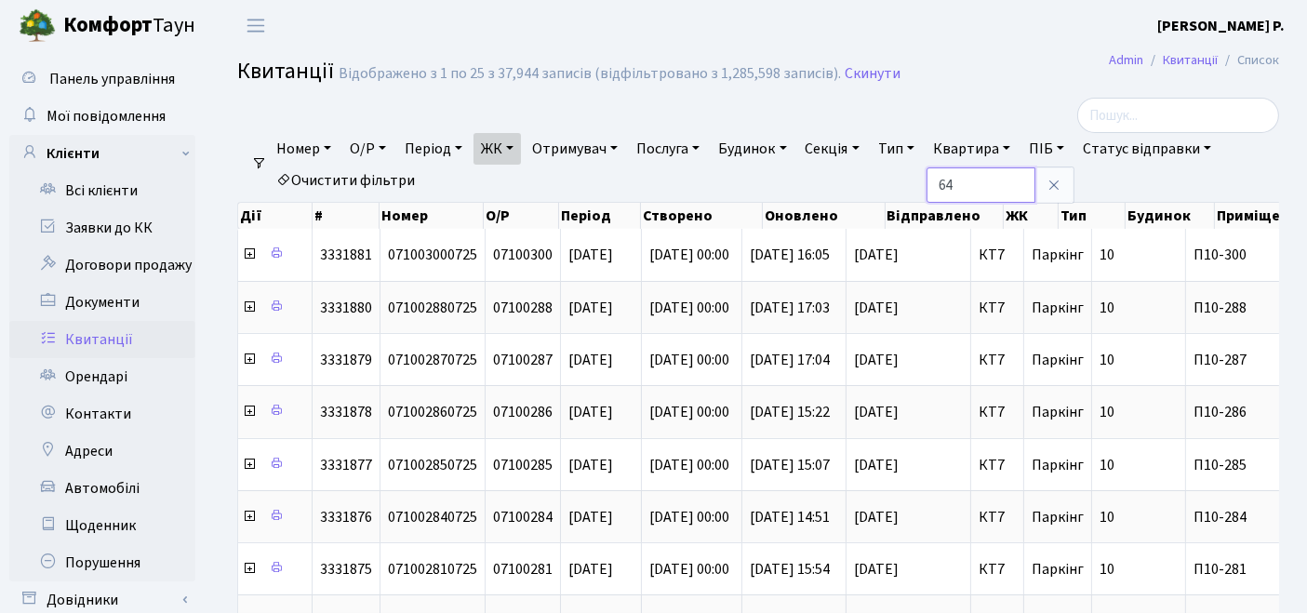
type input "64"
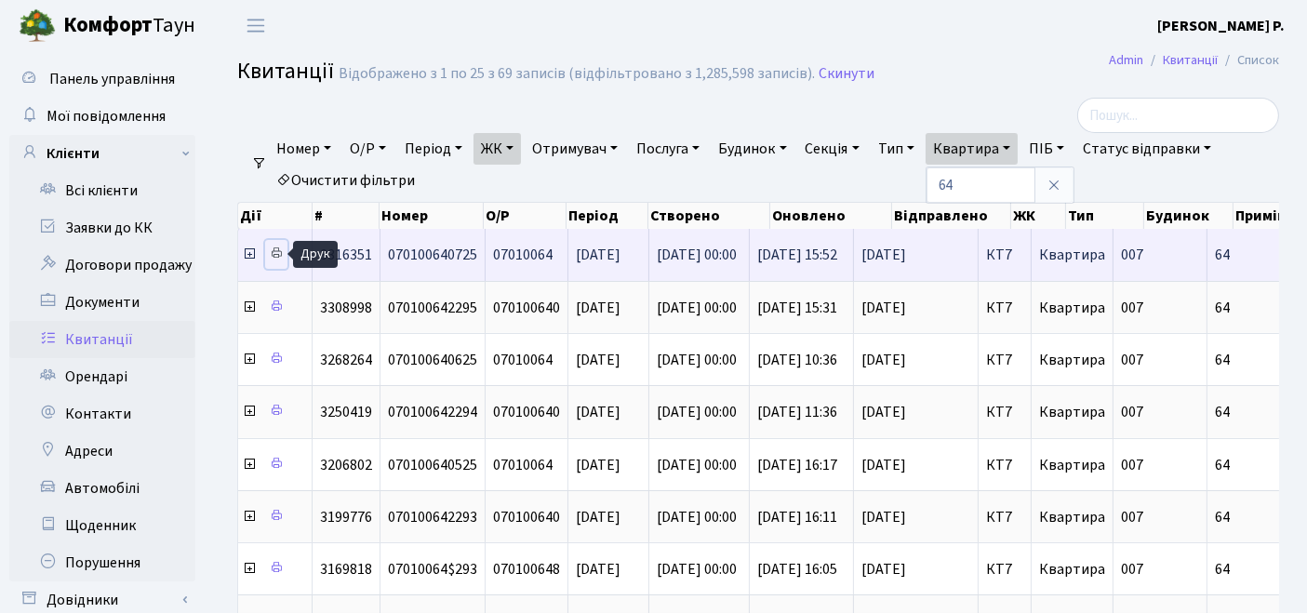
click at [278, 256] on icon at bounding box center [276, 253] width 13 height 13
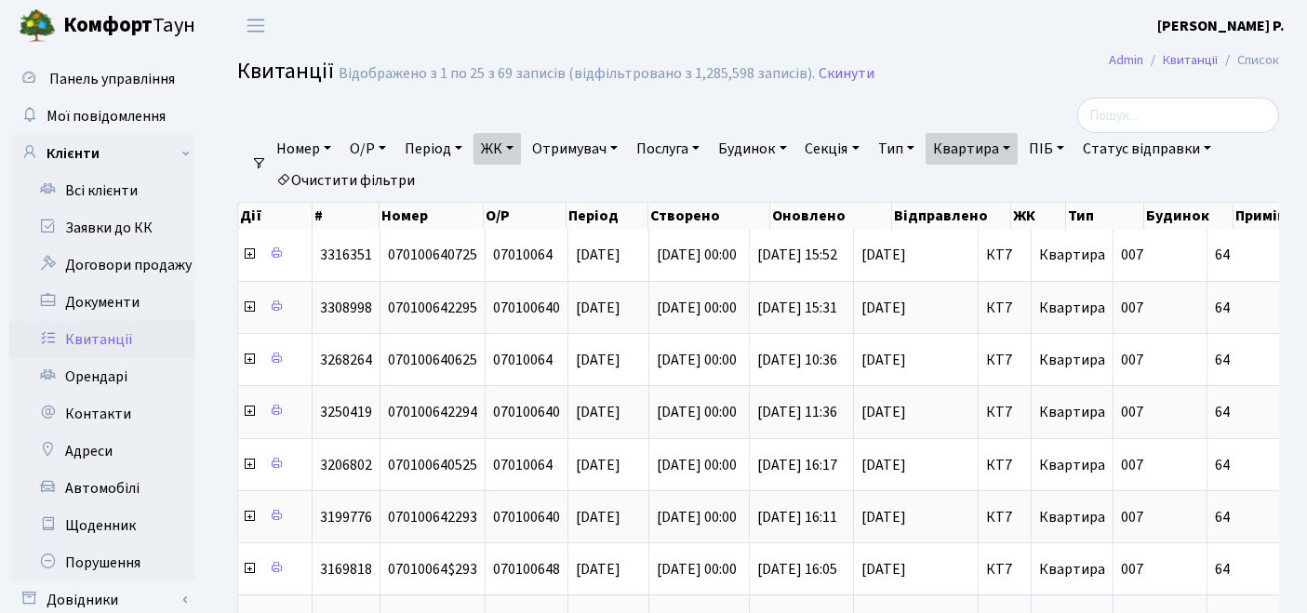
click at [497, 157] on link "ЖК" at bounding box center [497, 149] width 47 height 32
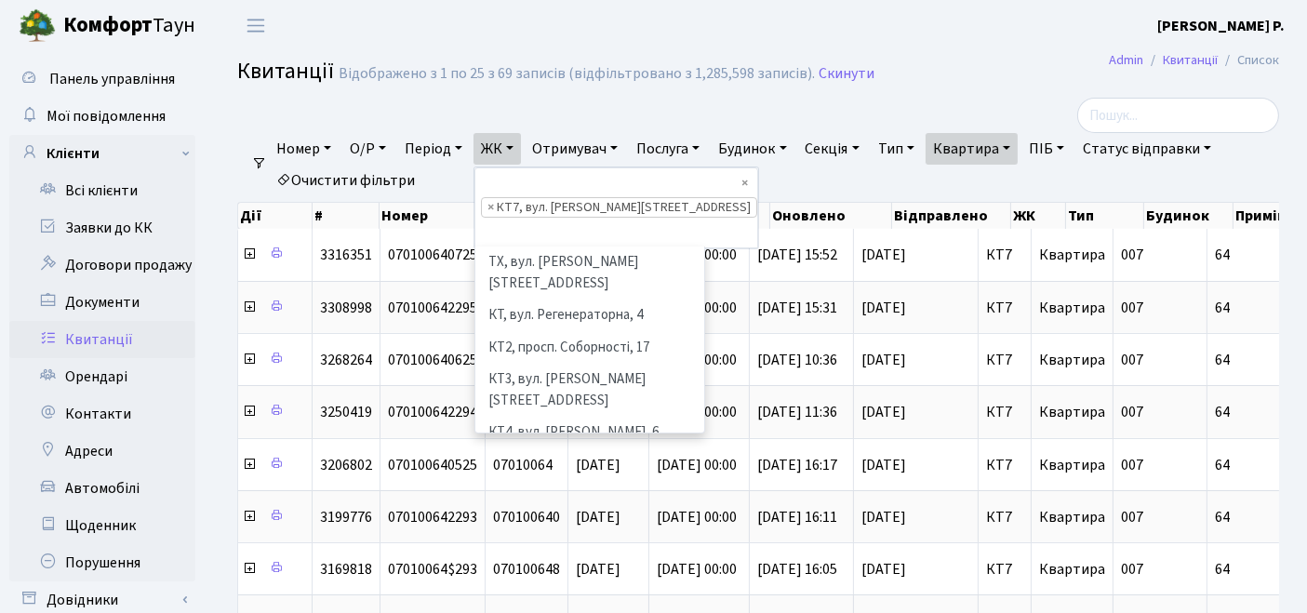
scroll to position [192, 0]
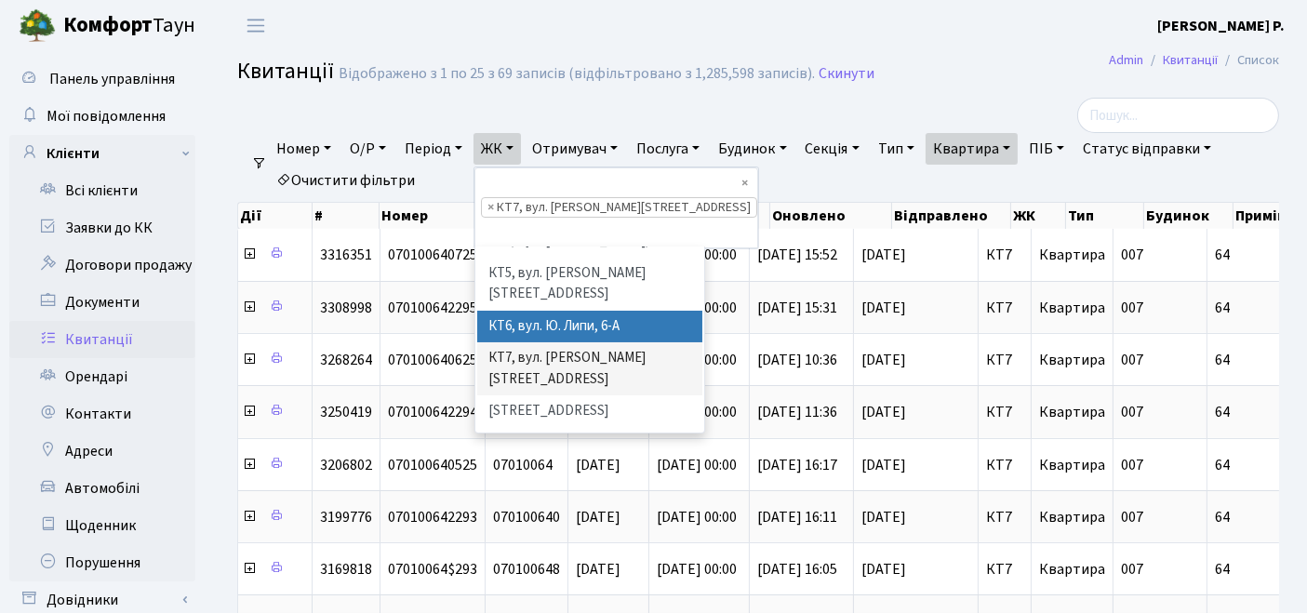
click at [373, 176] on link "Очистити фільтри" at bounding box center [346, 181] width 154 height 32
select select
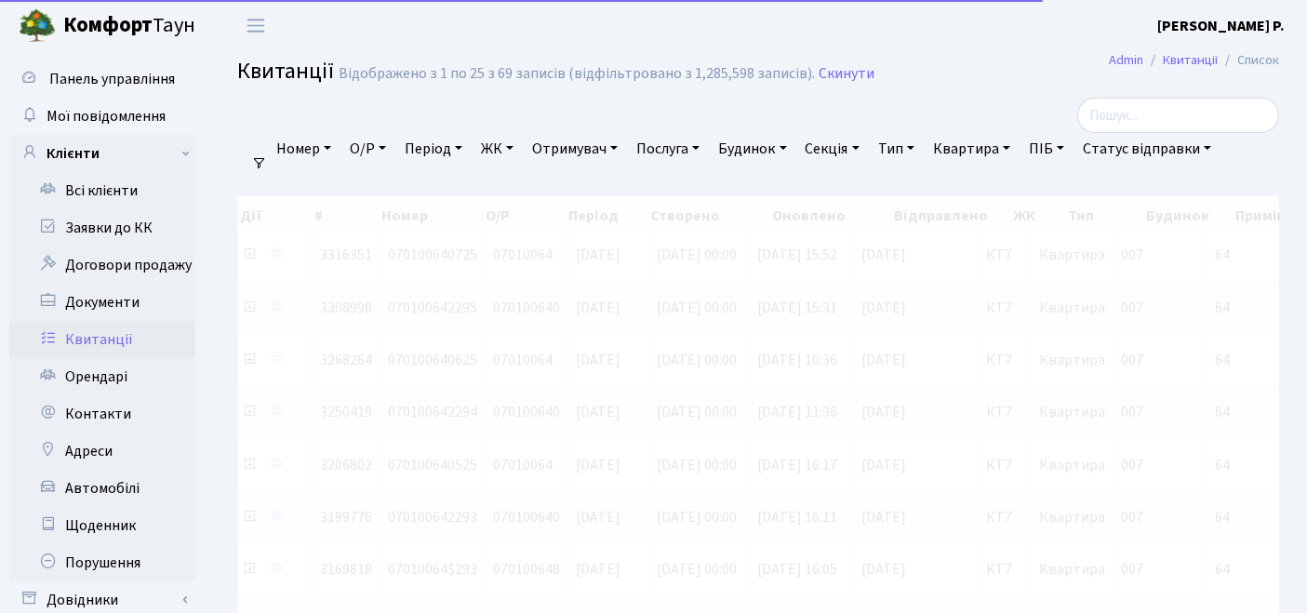
click at [515, 144] on link "ЖК" at bounding box center [497, 149] width 47 height 32
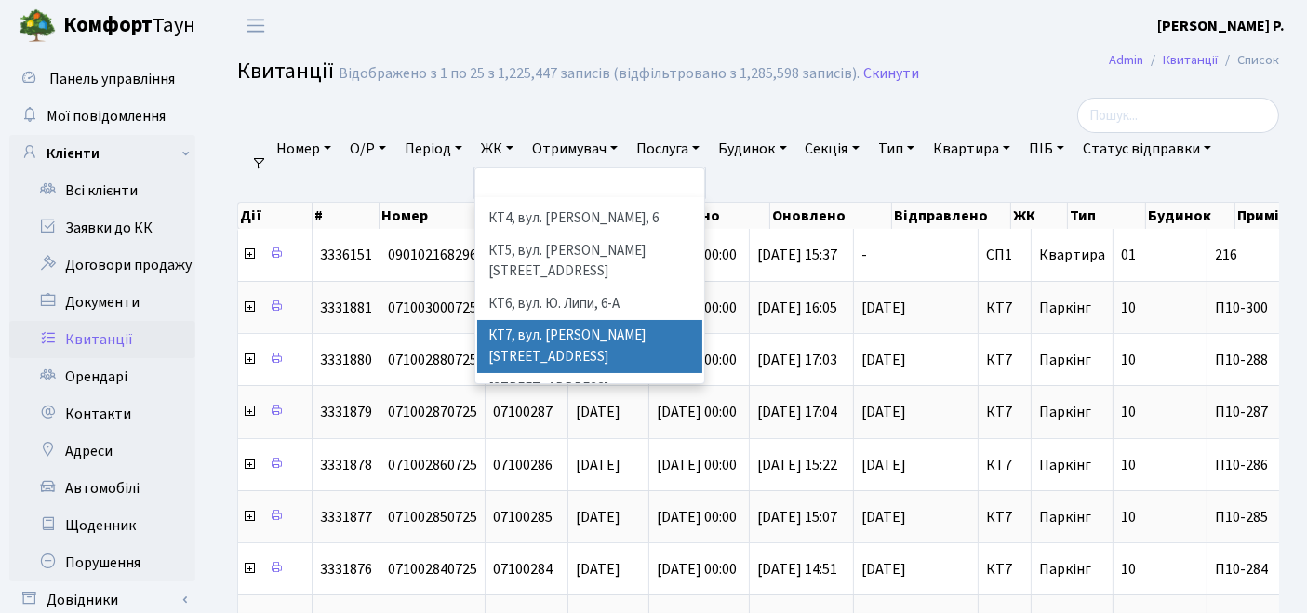
scroll to position [207, 0]
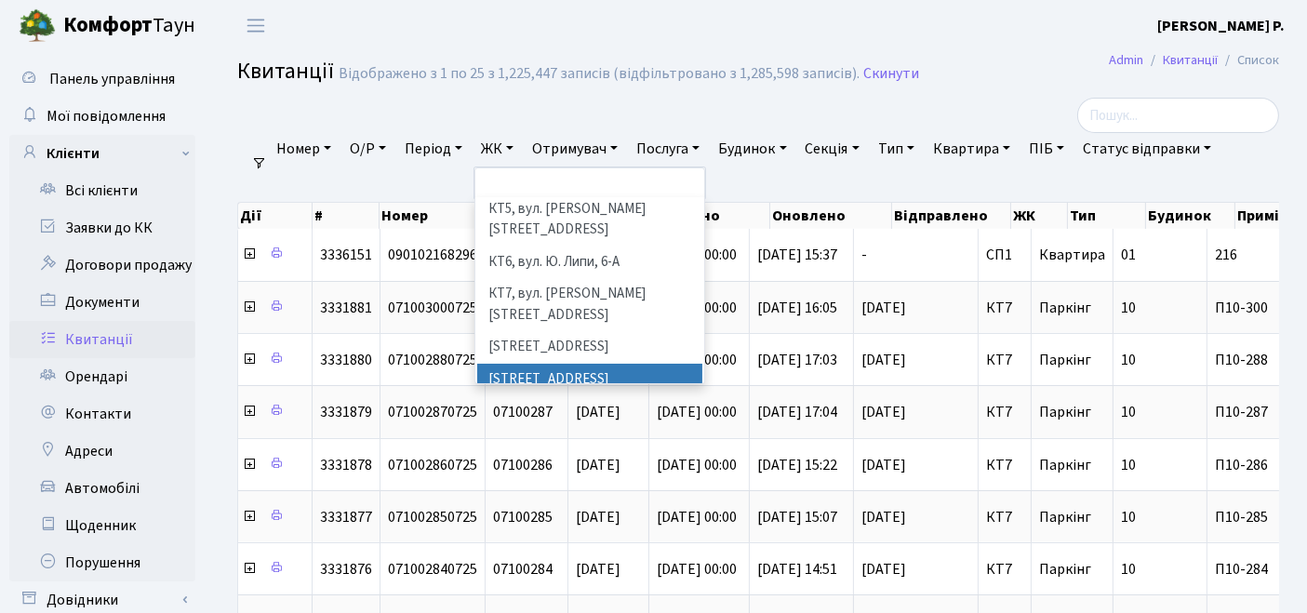
click at [560, 364] on li "[STREET_ADDRESS]" at bounding box center [590, 380] width 226 height 33
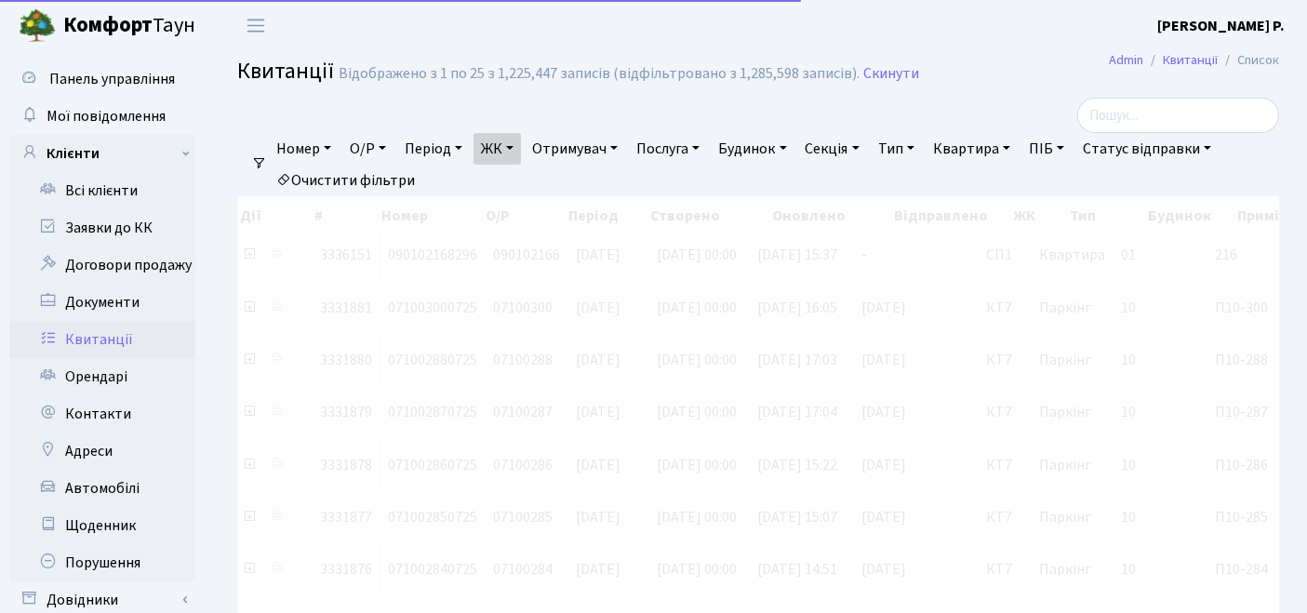
click at [969, 146] on link "Квартира" at bounding box center [972, 149] width 92 height 32
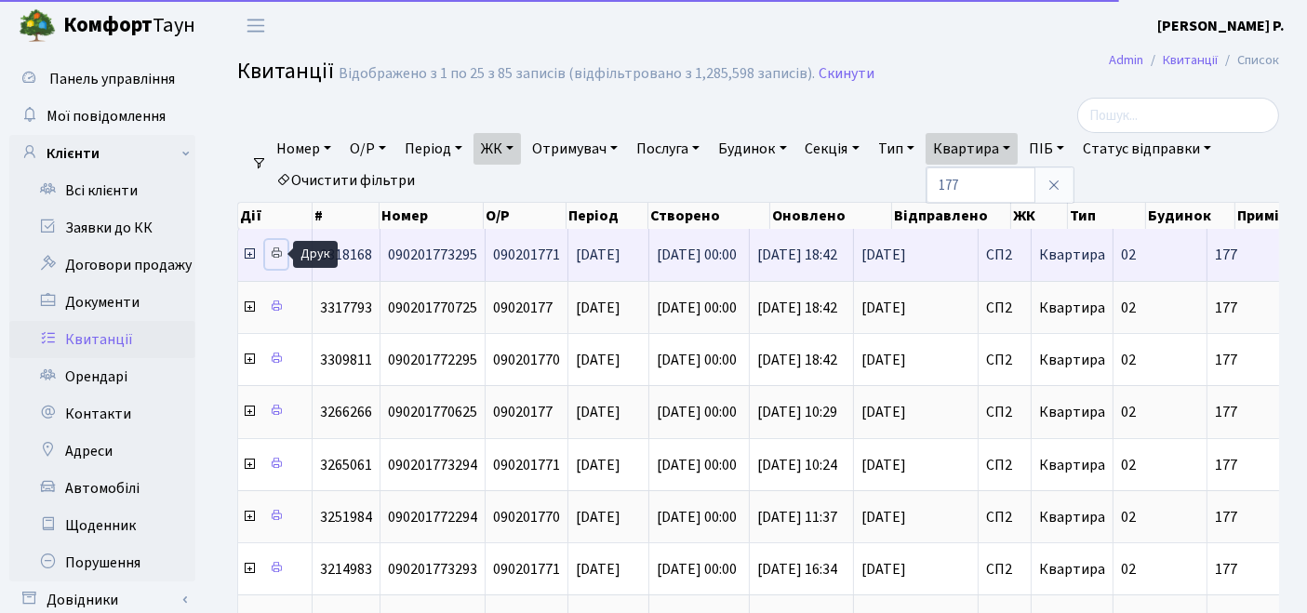
click at [275, 250] on icon at bounding box center [276, 253] width 13 height 13
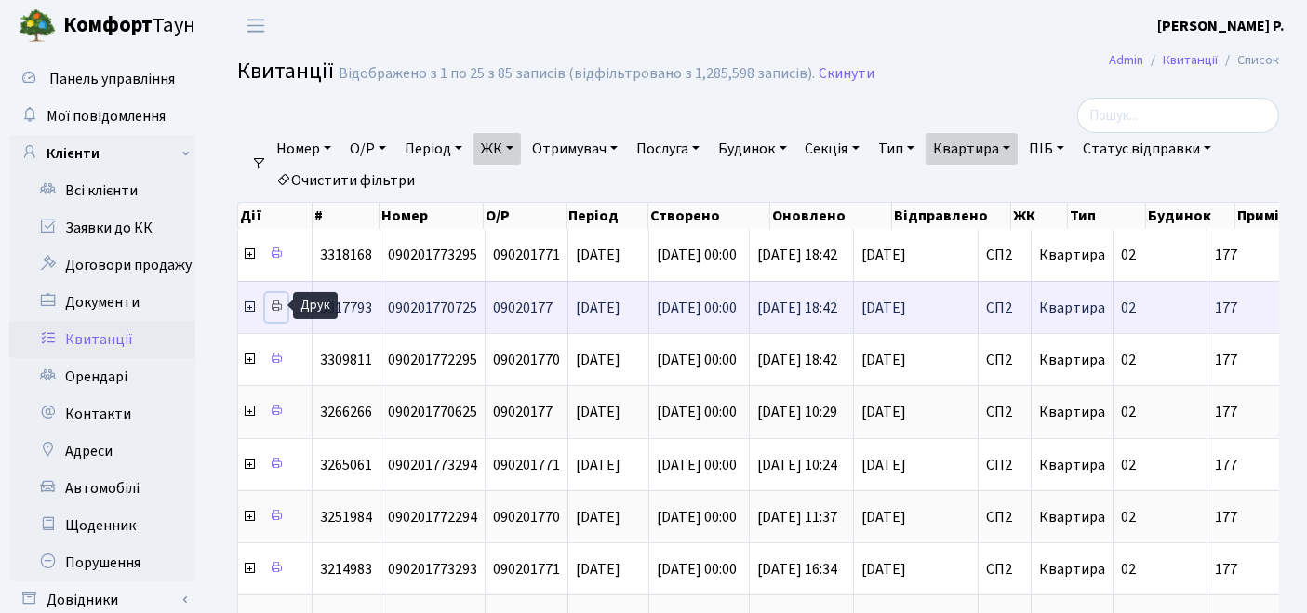
click at [276, 304] on icon at bounding box center [276, 306] width 13 height 13
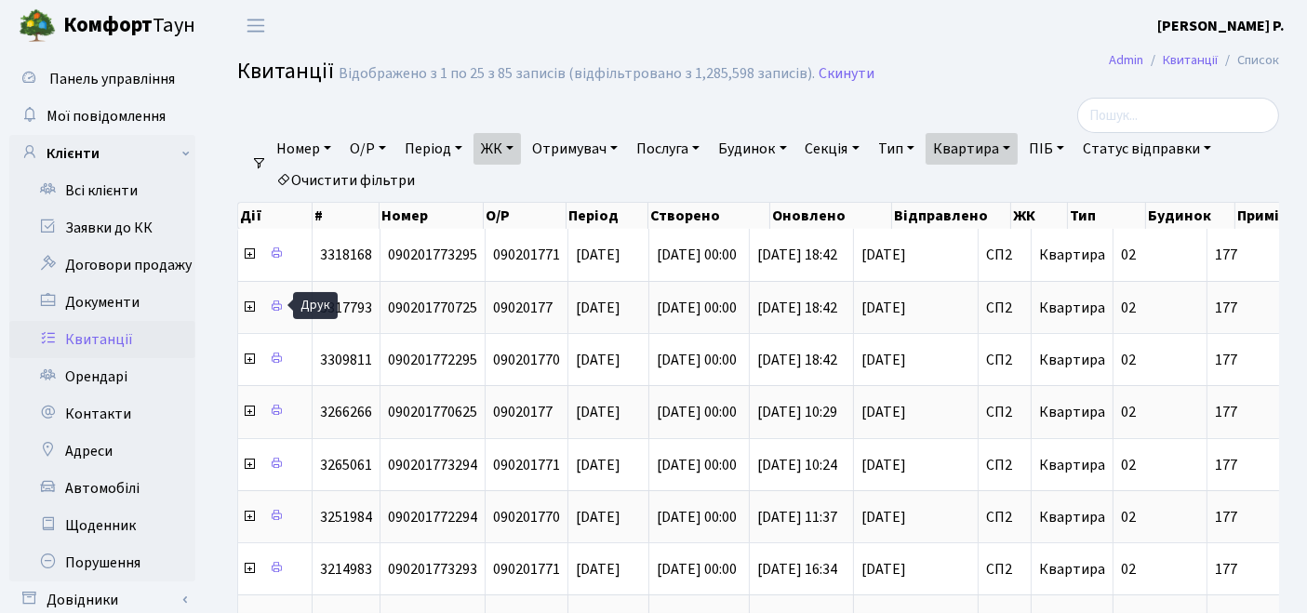
click at [374, 181] on link "Очистити фільтри" at bounding box center [346, 181] width 154 height 32
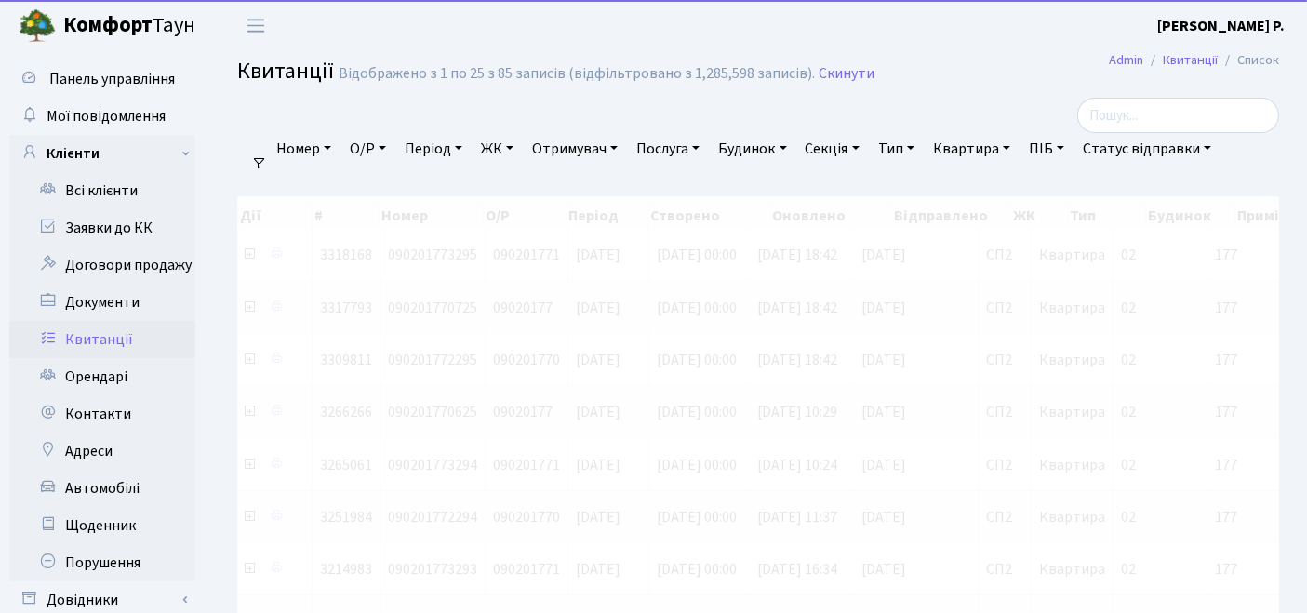
click at [518, 153] on link "ЖК" at bounding box center [497, 149] width 47 height 32
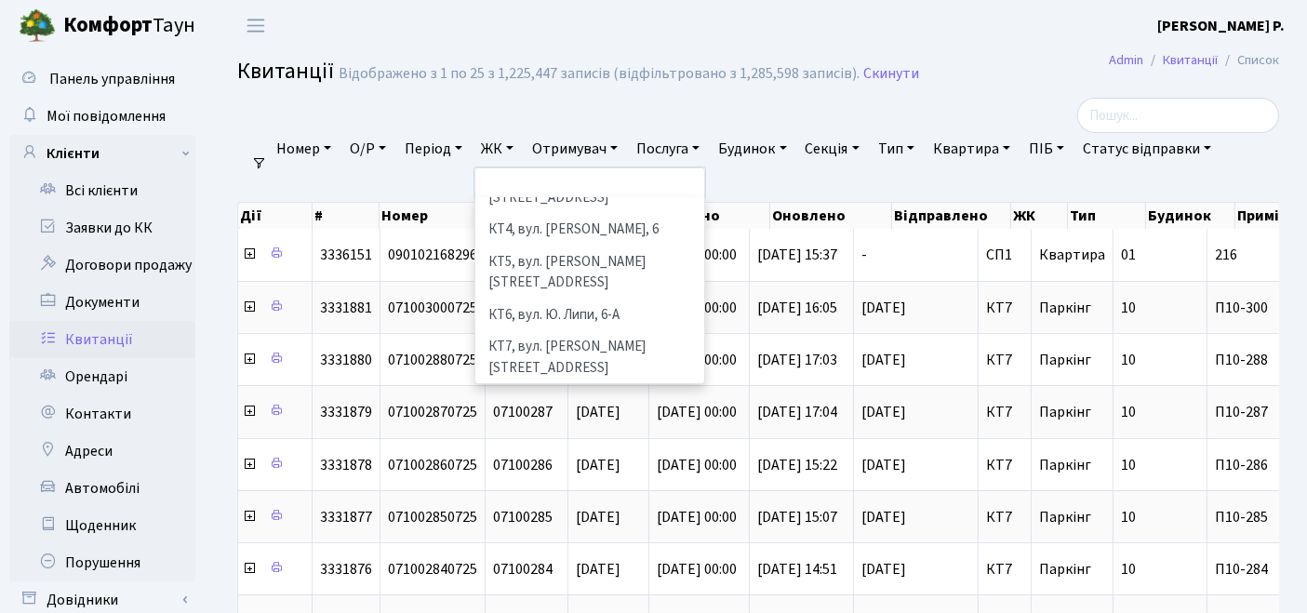
scroll to position [207, 0]
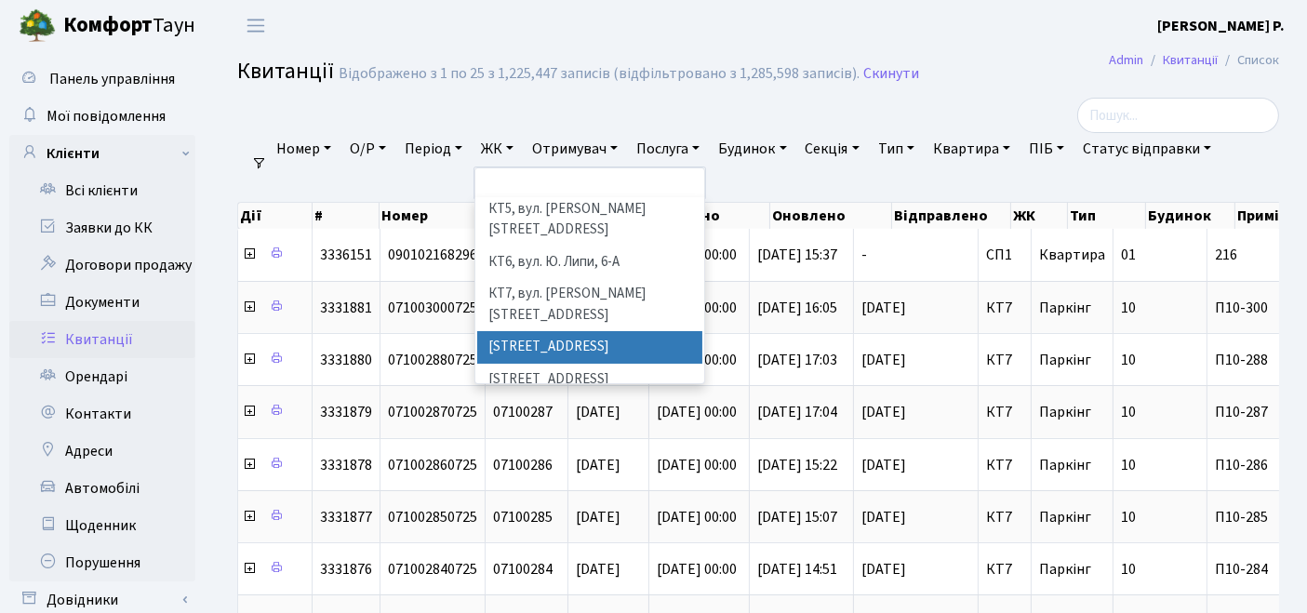
click at [543, 331] on li "[STREET_ADDRESS]" at bounding box center [590, 347] width 226 height 33
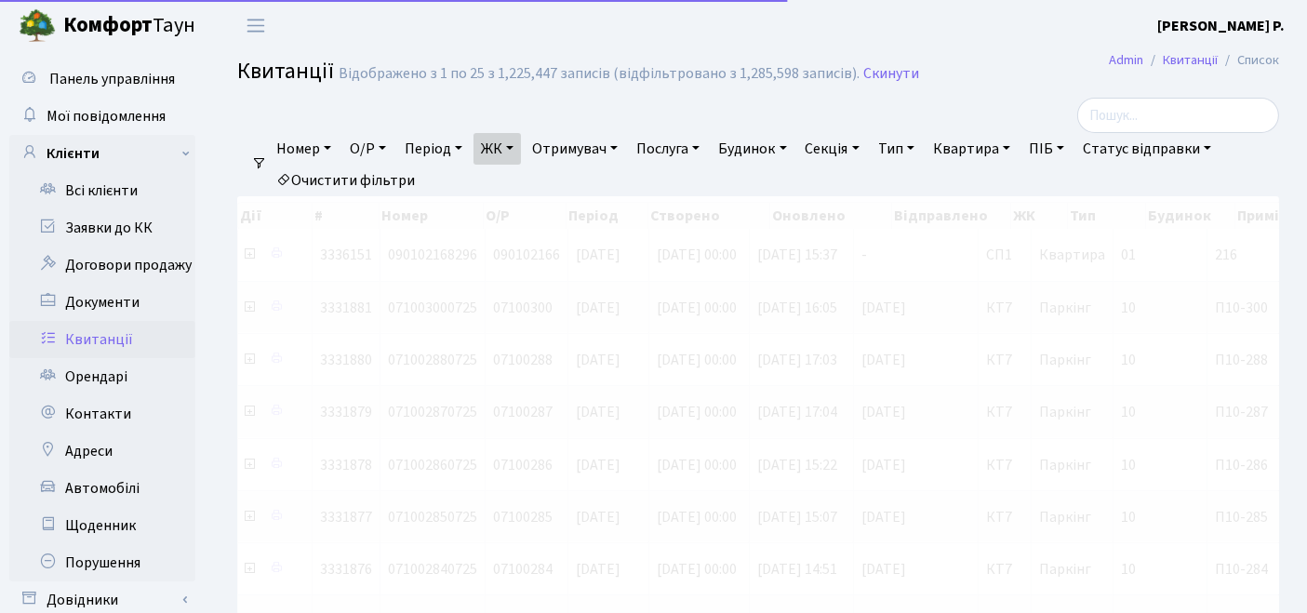
click at [999, 146] on link "Квартира" at bounding box center [972, 149] width 92 height 32
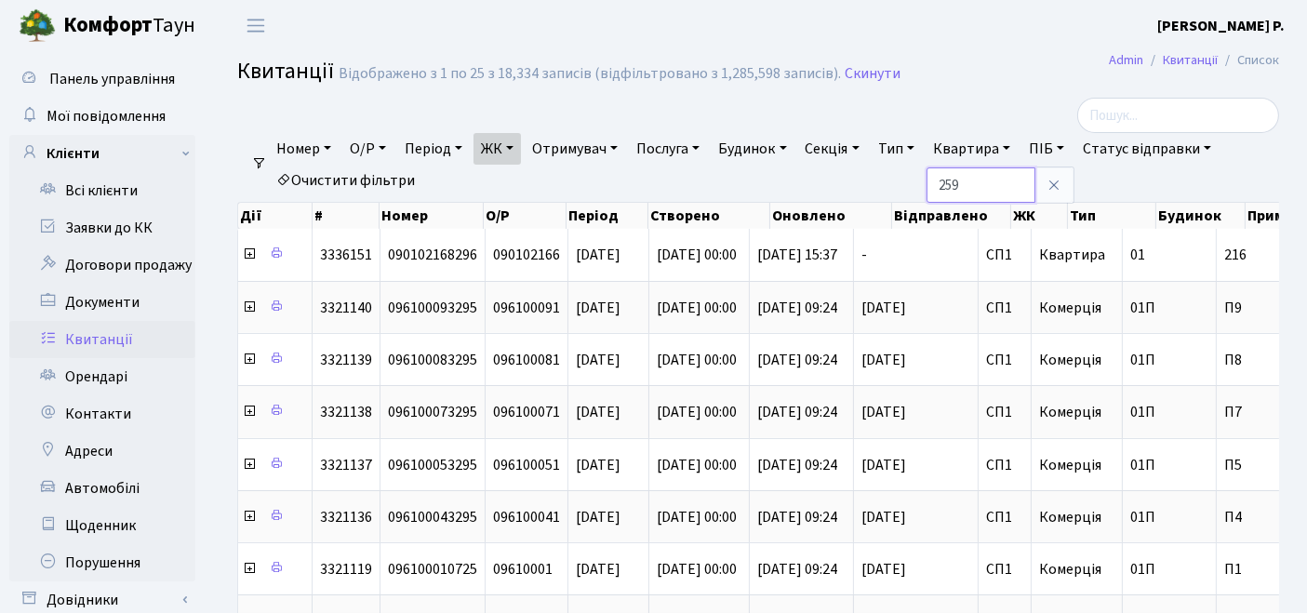
type input "259"
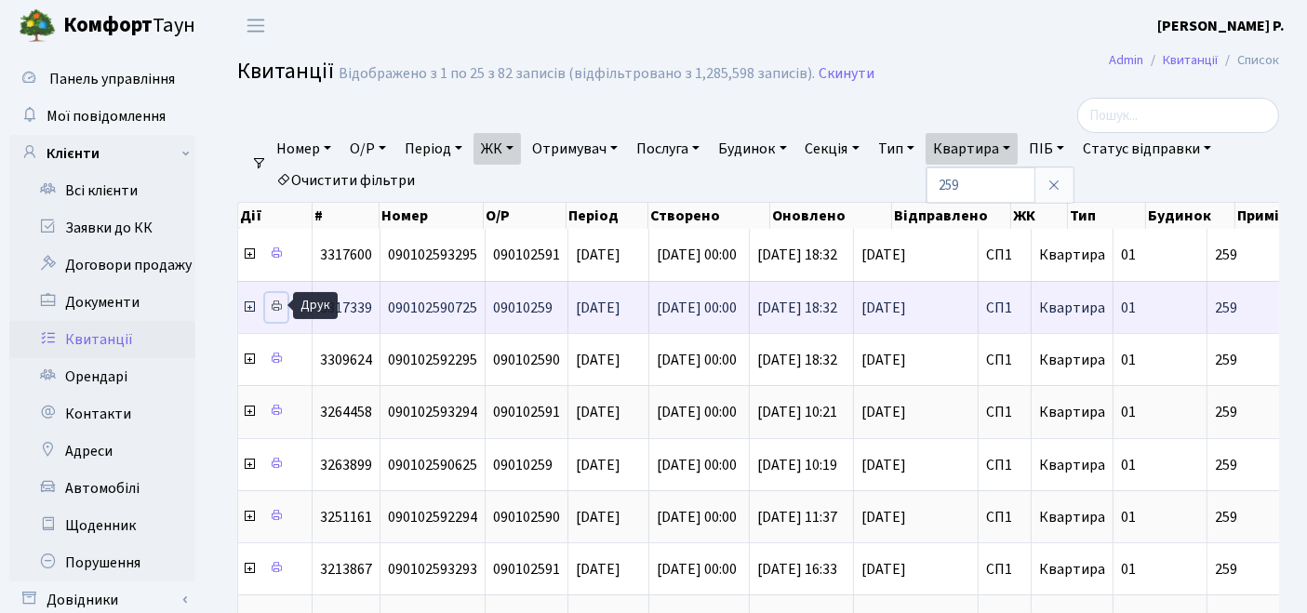
click at [271, 301] on icon at bounding box center [276, 306] width 13 height 13
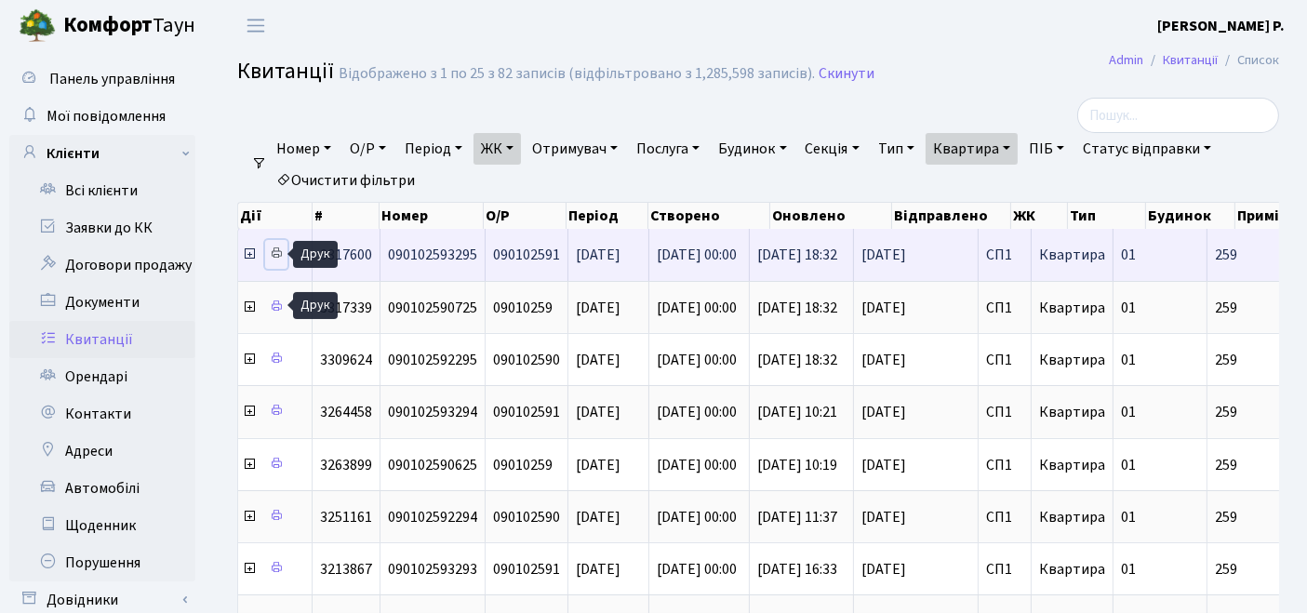
click at [273, 252] on icon at bounding box center [276, 253] width 13 height 13
